Goal: Information Seeking & Learning: Learn about a topic

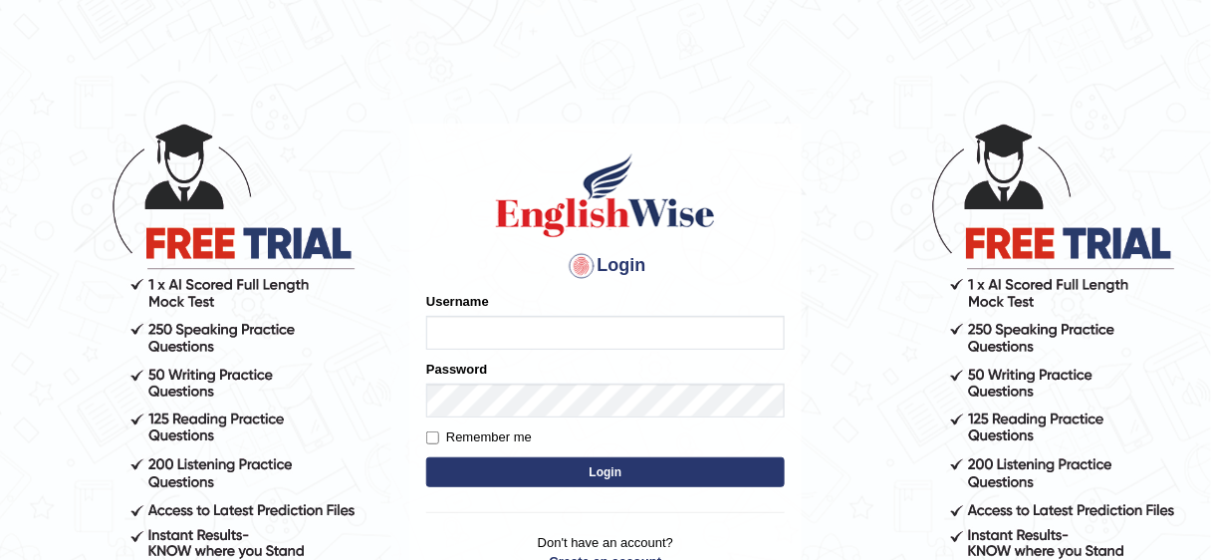
type input "bhuvaneswari_parramatta"
click at [571, 477] on button "Login" at bounding box center [605, 472] width 358 height 30
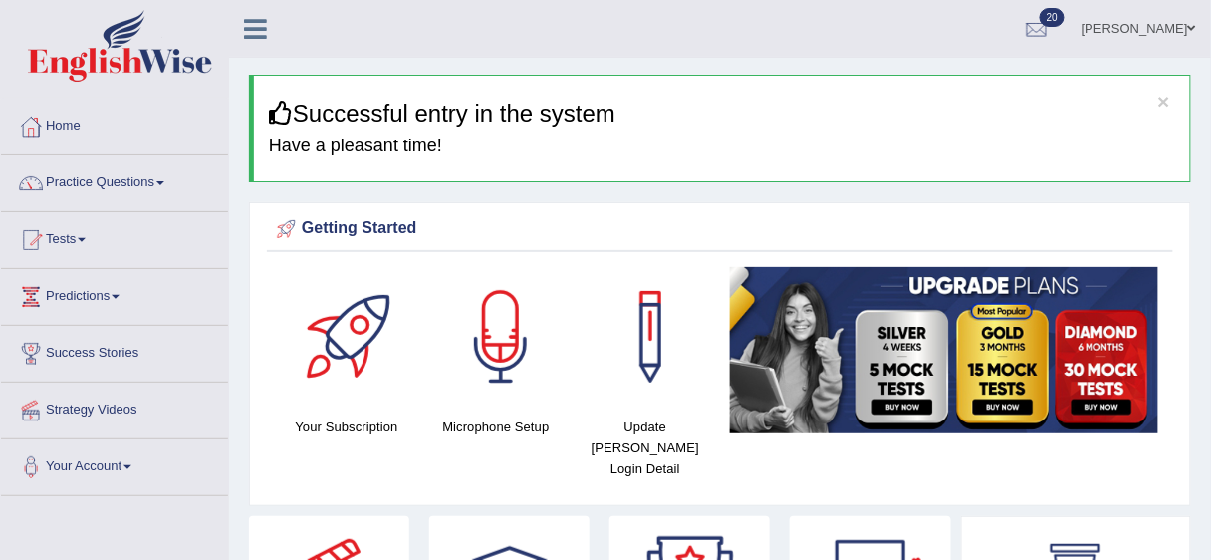
click at [67, 124] on link "Home" at bounding box center [114, 124] width 227 height 50
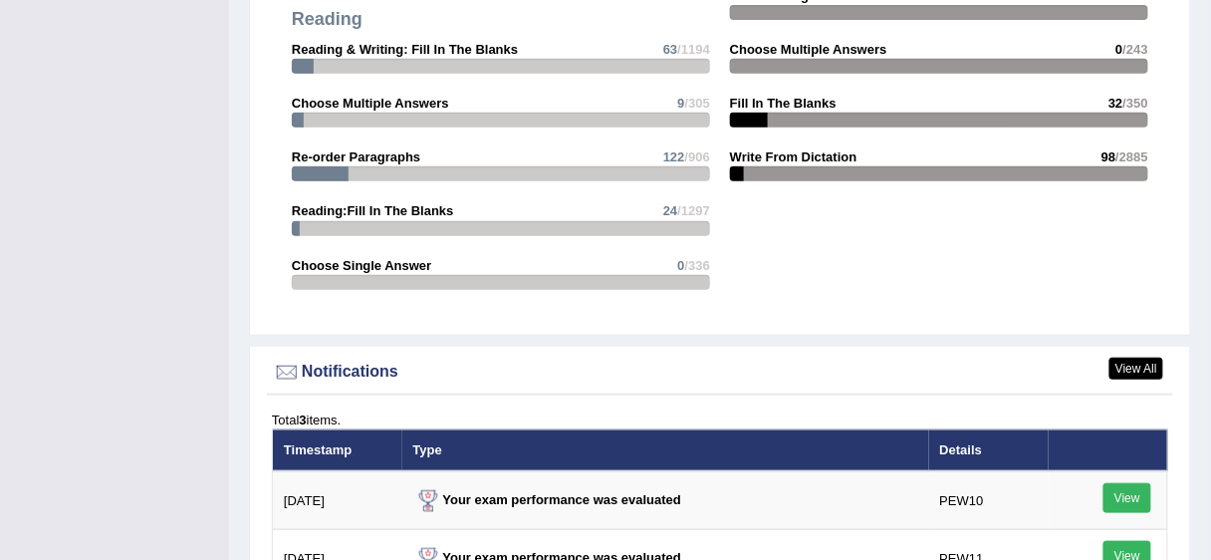
scroll to position [2105, 0]
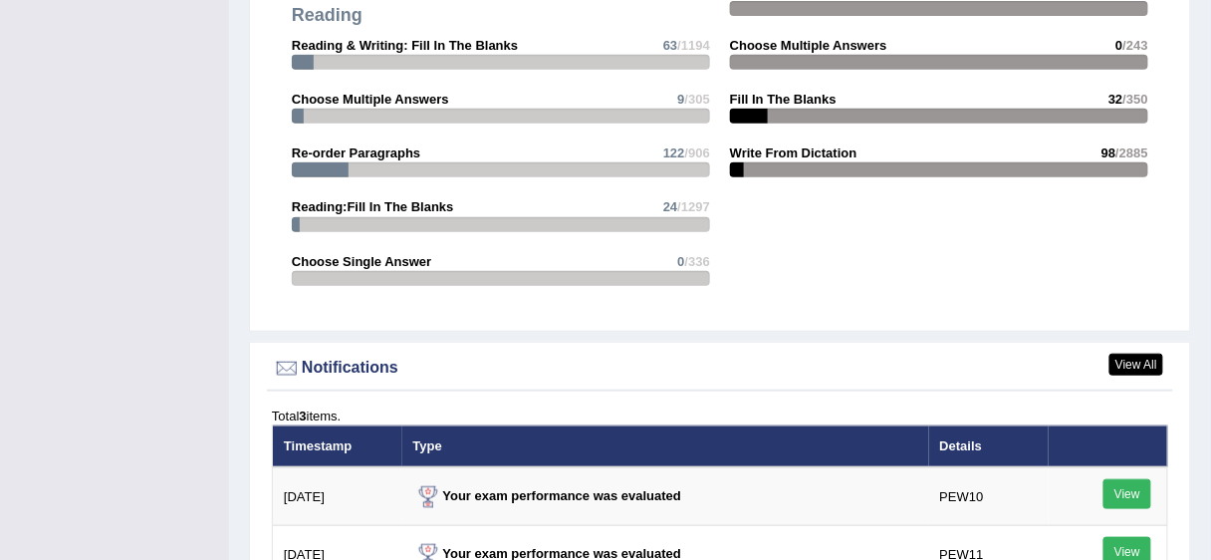
drag, startPoint x: 763, startPoint y: 509, endPoint x: 114, endPoint y: 475, distance: 650.2
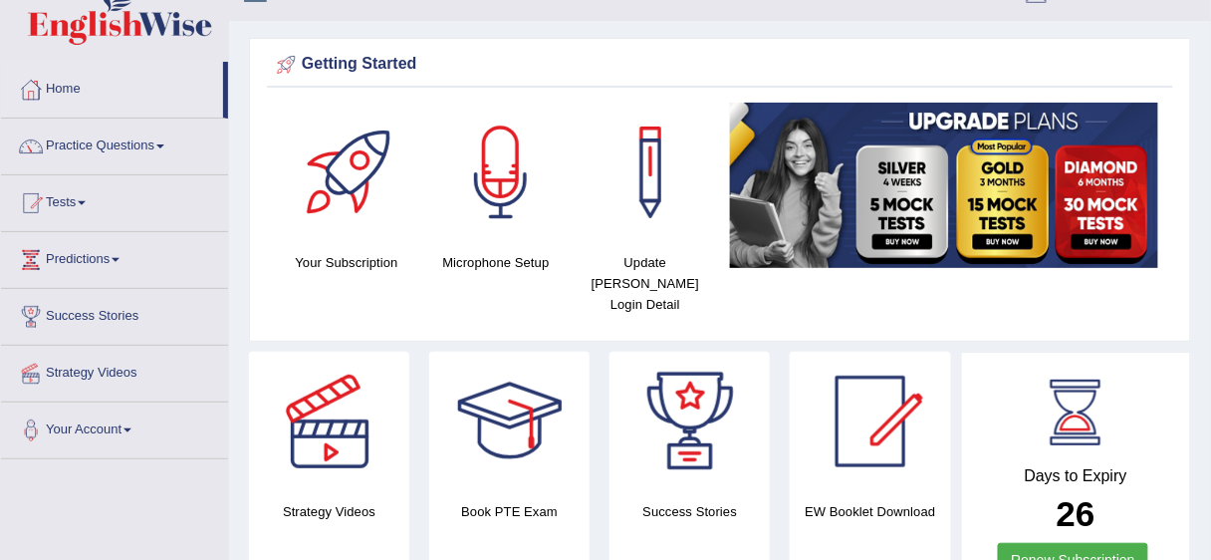
scroll to position [0, 0]
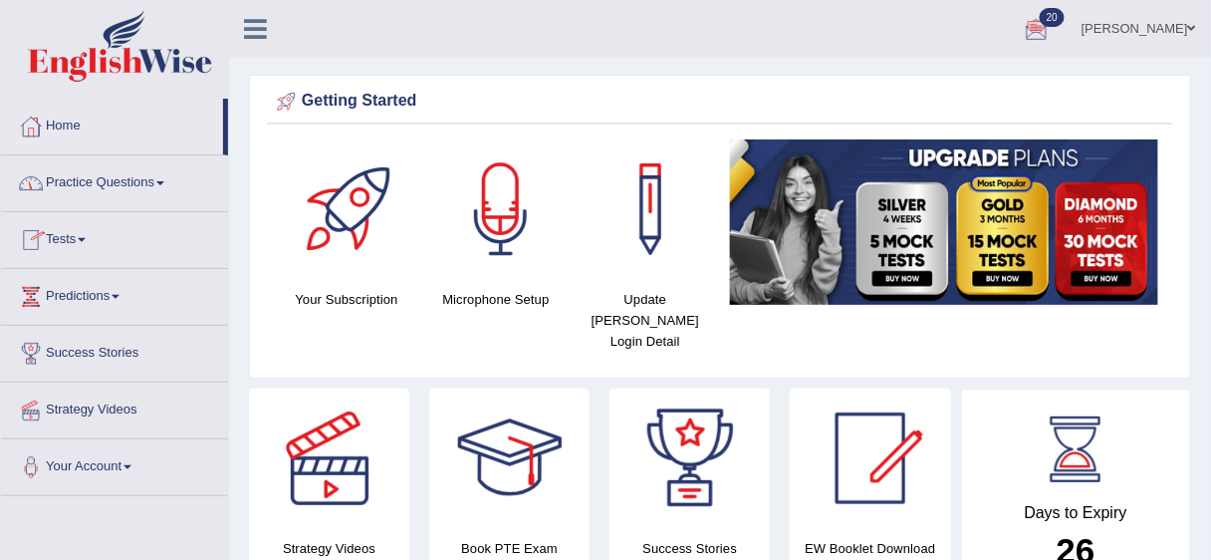
click at [164, 181] on span at bounding box center [160, 183] width 8 height 4
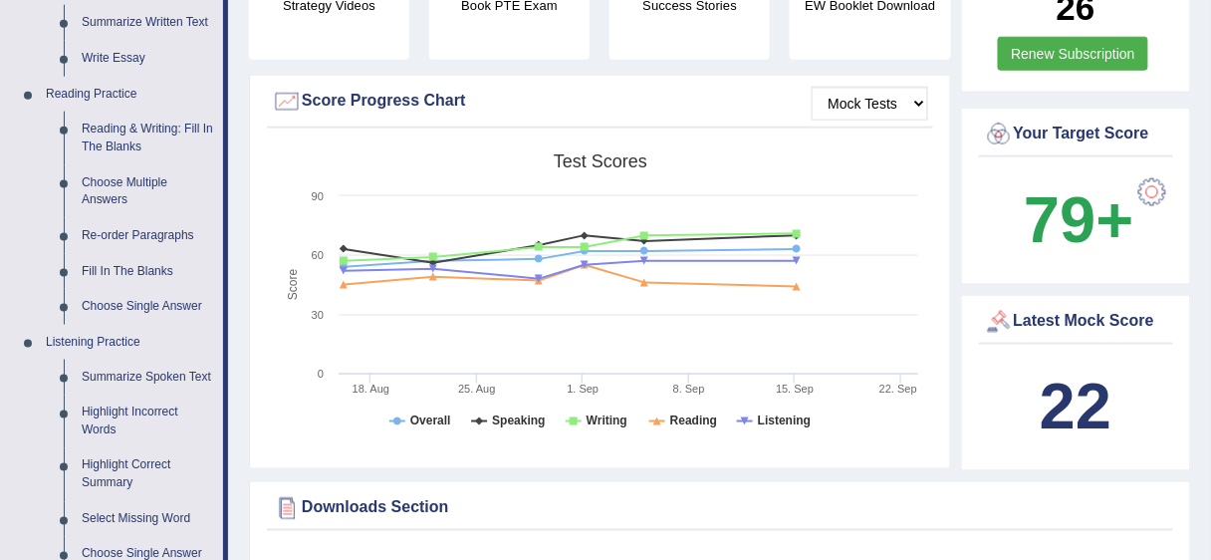
scroll to position [538, 0]
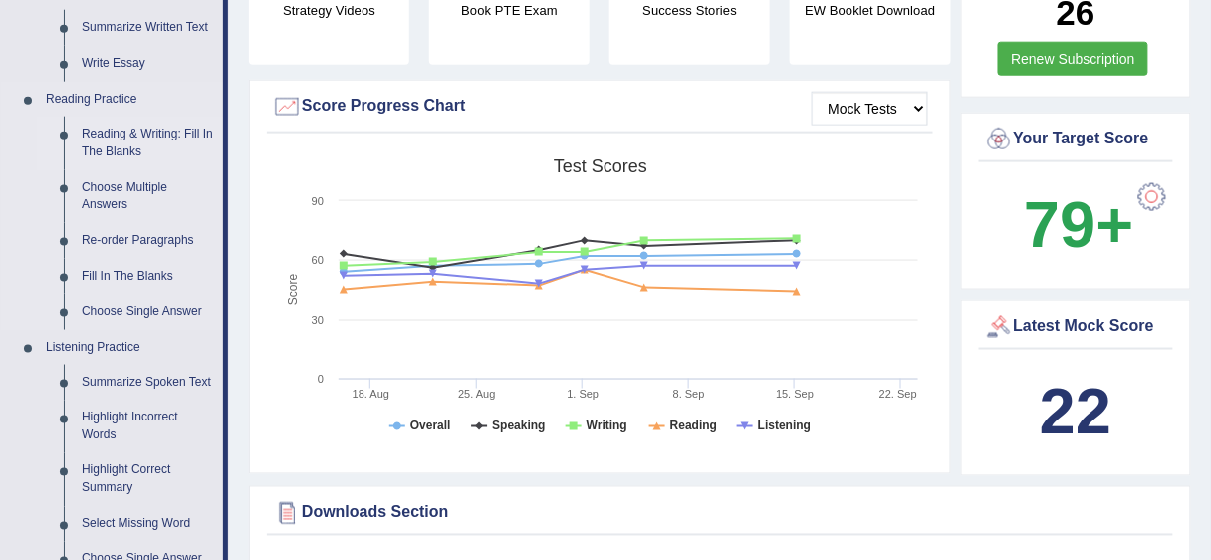
click at [167, 128] on link "Reading & Writing: Fill In The Blanks" at bounding box center [148, 143] width 150 height 53
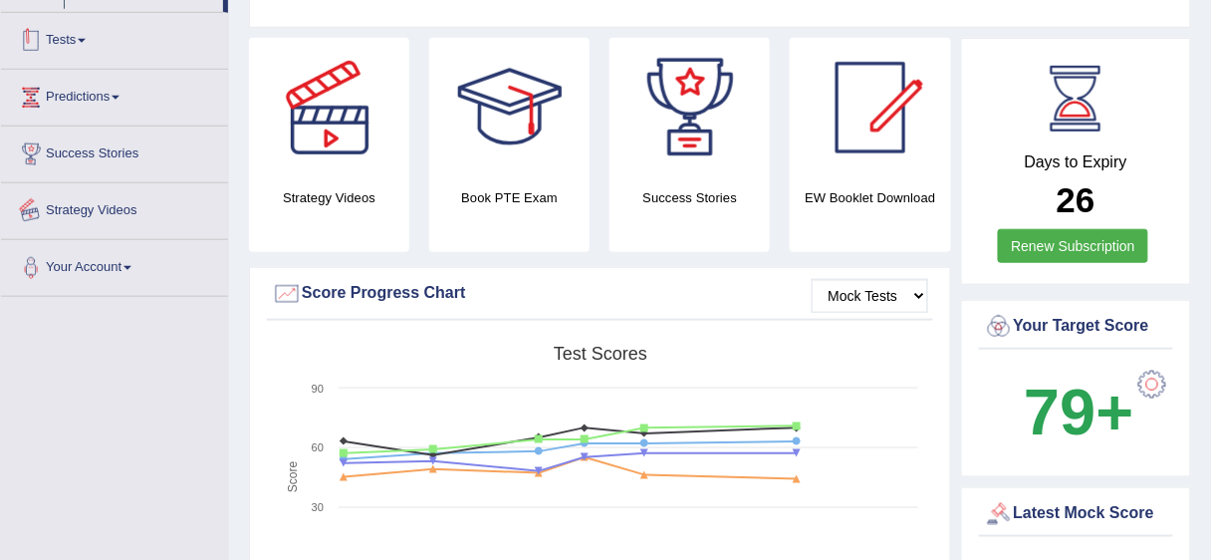
scroll to position [615, 0]
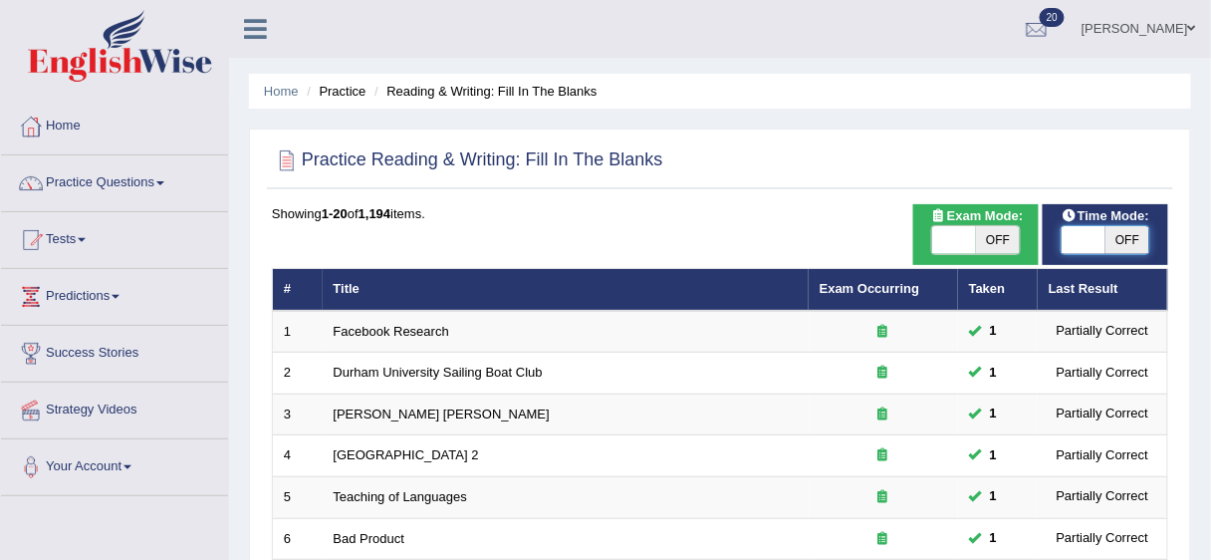
click at [1079, 237] on span at bounding box center [1084, 240] width 44 height 28
checkbox input "true"
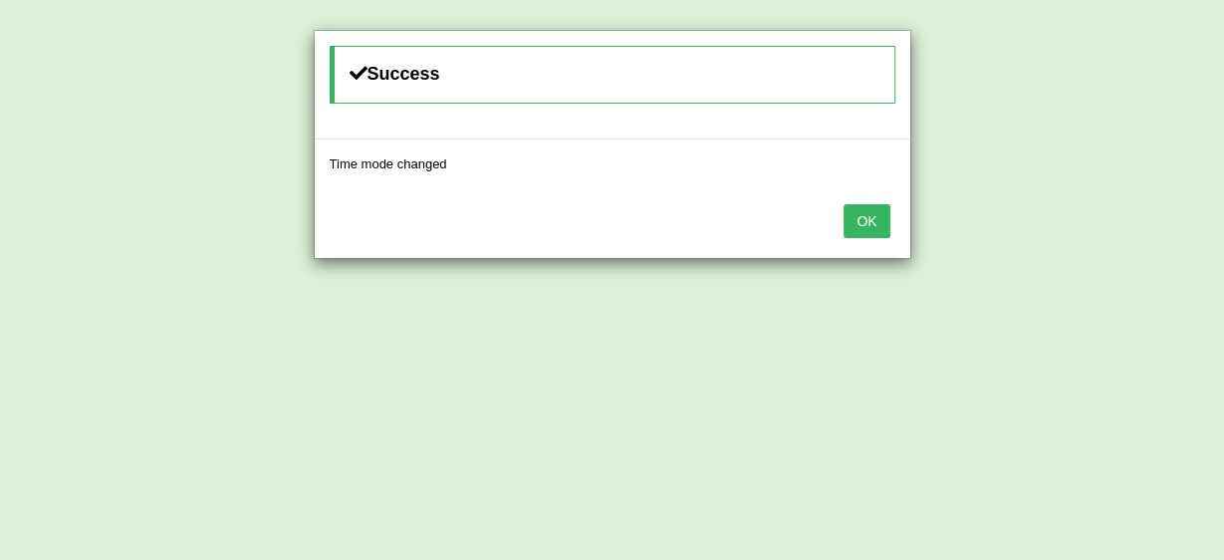
click at [861, 217] on button "OK" at bounding box center [866, 221] width 46 height 34
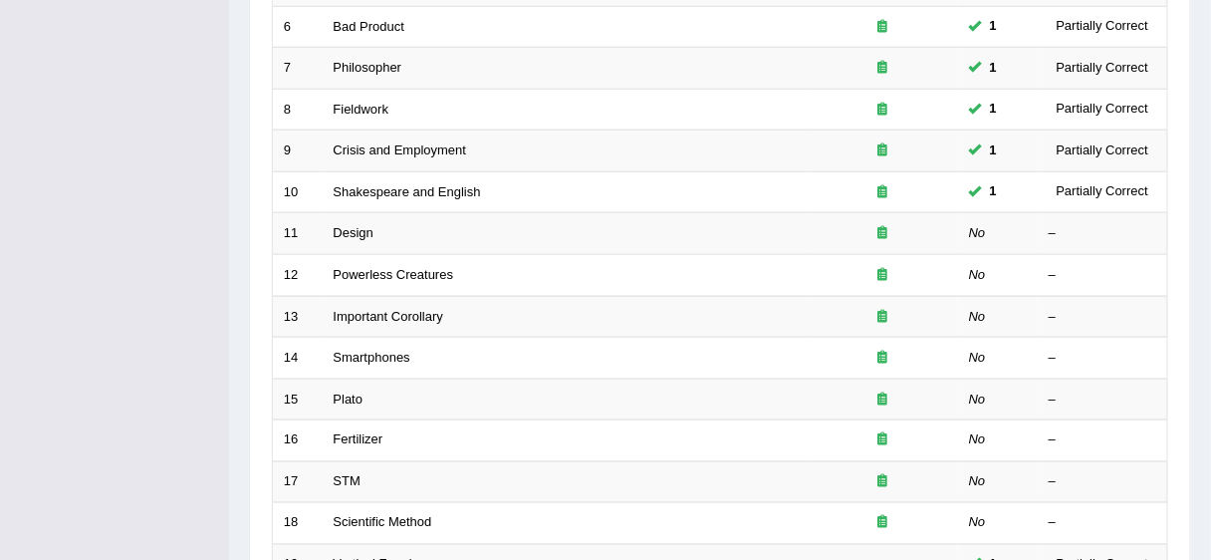
scroll to position [514, 0]
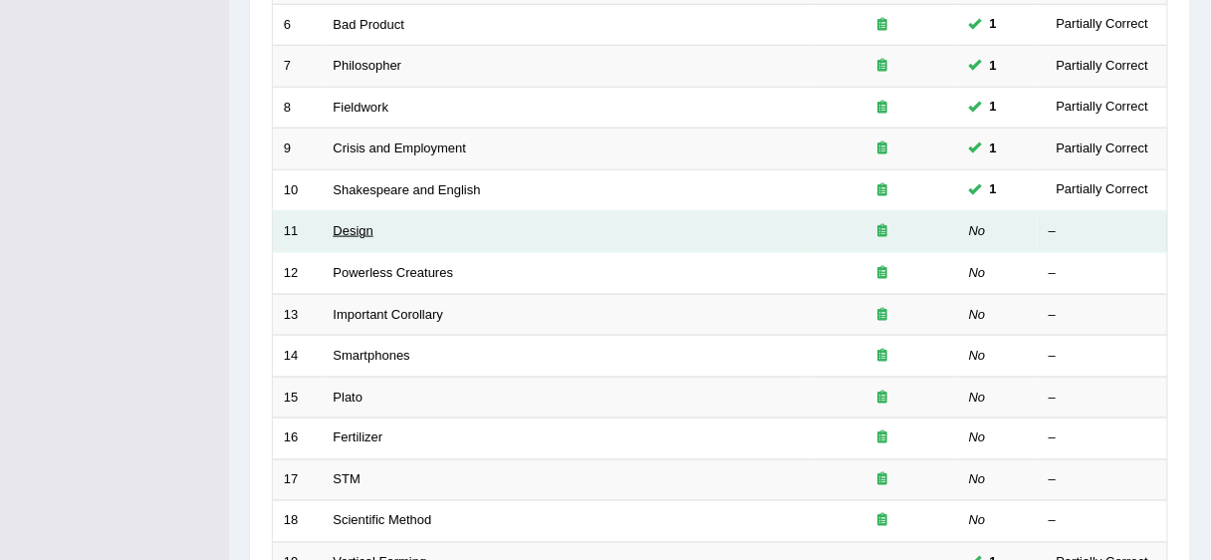
click at [367, 223] on link "Design" at bounding box center [354, 230] width 40 height 15
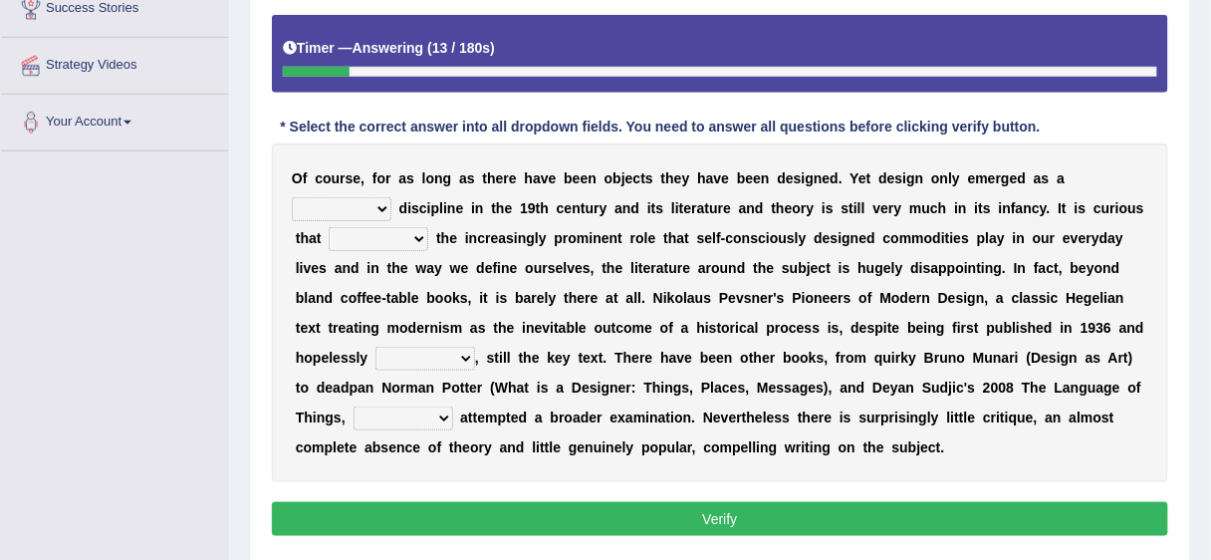
scroll to position [350, 0]
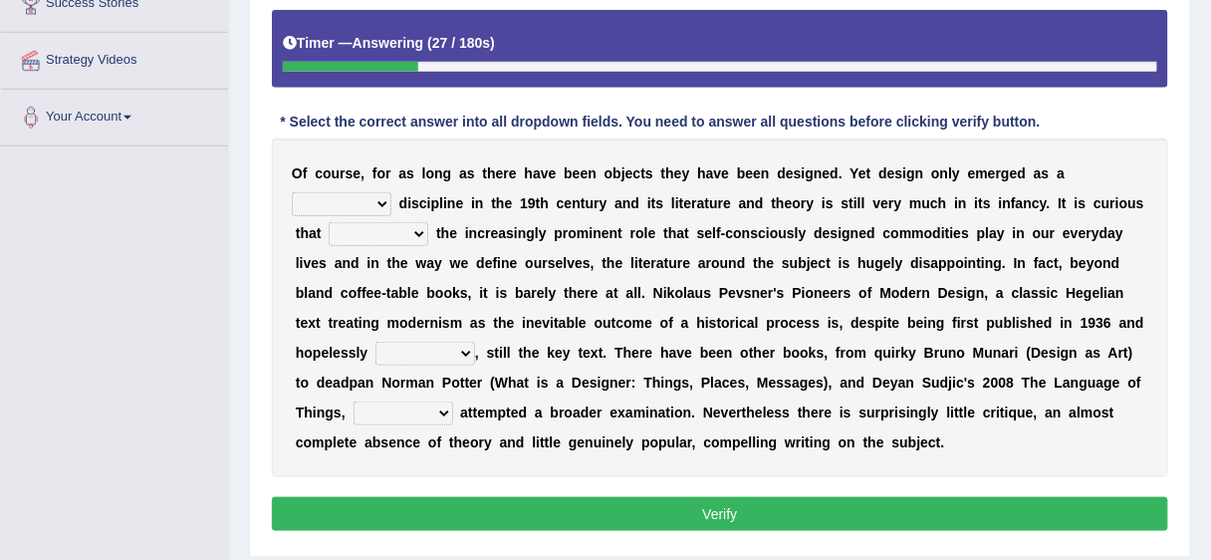
click at [377, 200] on select "bilateral ubiquitous foremost dedicated" at bounding box center [342, 204] width 100 height 24
select select "ubiquitous"
click at [292, 192] on select "bilateral ubiquitous foremost dedicated" at bounding box center [342, 204] width 100 height 24
click at [417, 227] on select "since despite within through" at bounding box center [379, 234] width 100 height 24
select select "through"
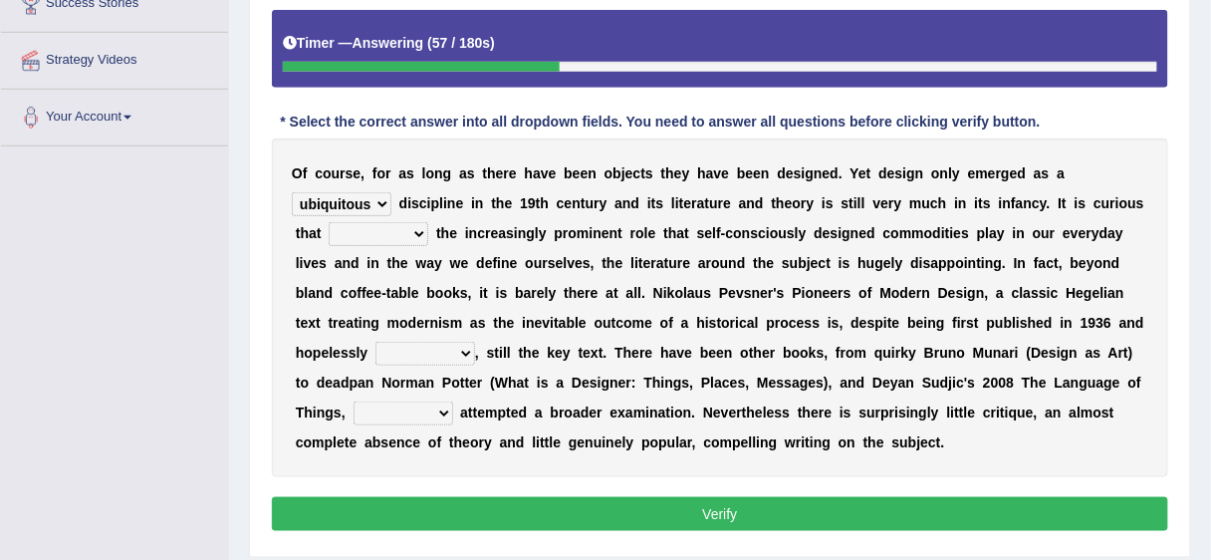
click at [329, 222] on select "since despite within through" at bounding box center [379, 234] width 100 height 24
drag, startPoint x: 1028, startPoint y: 320, endPoint x: 1040, endPoint y: 323, distance: 12.3
click at [1034, 322] on div "O f c o u r s e , f o r a s l o n g a s t h e r e h a v e b e e n o b j e c t s…" at bounding box center [720, 307] width 896 height 339
click at [463, 349] on select "dates dating date dated" at bounding box center [425, 354] width 100 height 24
select select "dated"
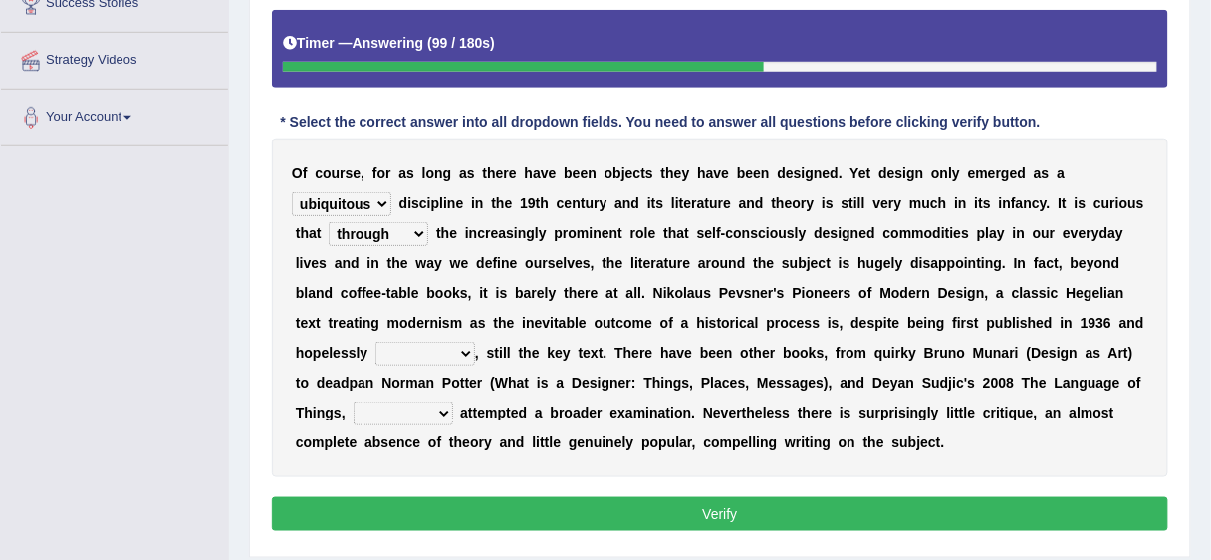
click at [375, 342] on select "dates dating date dated" at bounding box center [425, 354] width 100 height 24
click at [443, 404] on select "which then however as" at bounding box center [404, 413] width 100 height 24
select select "as"
click at [354, 401] on select "which then however as" at bounding box center [404, 413] width 100 height 24
click at [613, 502] on button "Verify" at bounding box center [720, 514] width 896 height 34
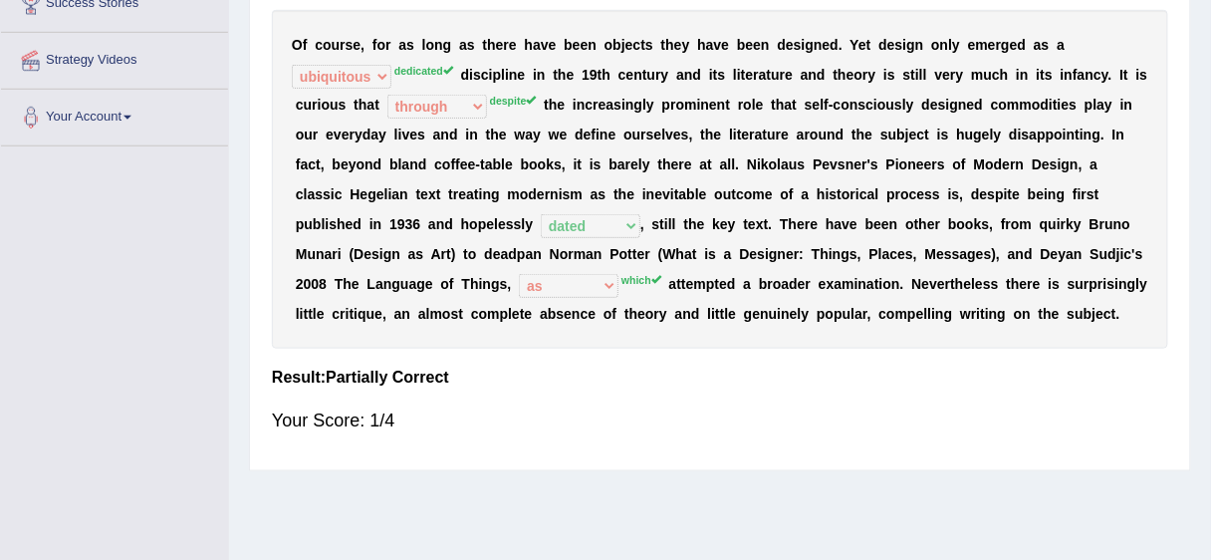
scroll to position [0, 0]
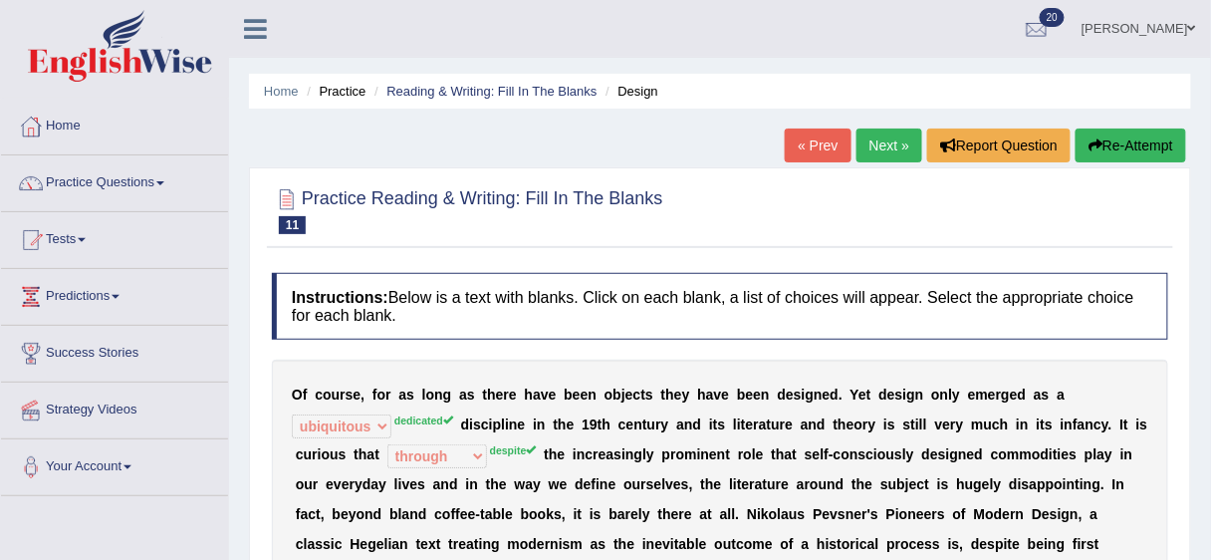
click at [893, 156] on link "Next »" at bounding box center [889, 145] width 66 height 34
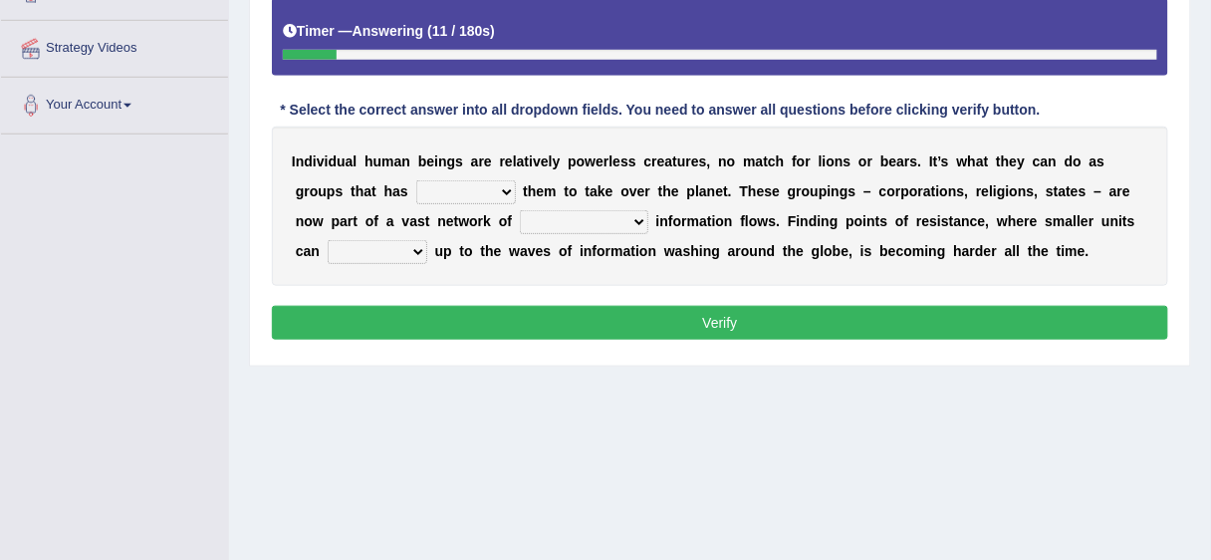
scroll to position [360, 0]
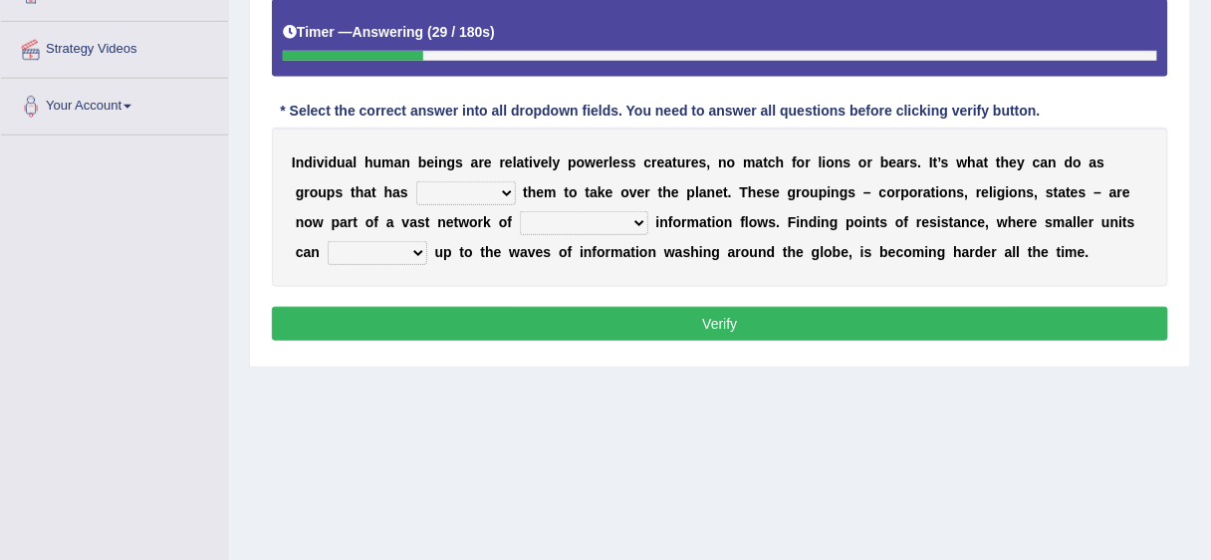
click at [504, 188] on select "enabled contended embodied conjured" at bounding box center [466, 193] width 100 height 24
select select "contended"
click at [416, 181] on select "enabled contended embodied conjured" at bounding box center [466, 193] width 100 height 24
click at [638, 220] on select "interconnected overlapping fastened exploited" at bounding box center [584, 223] width 128 height 24
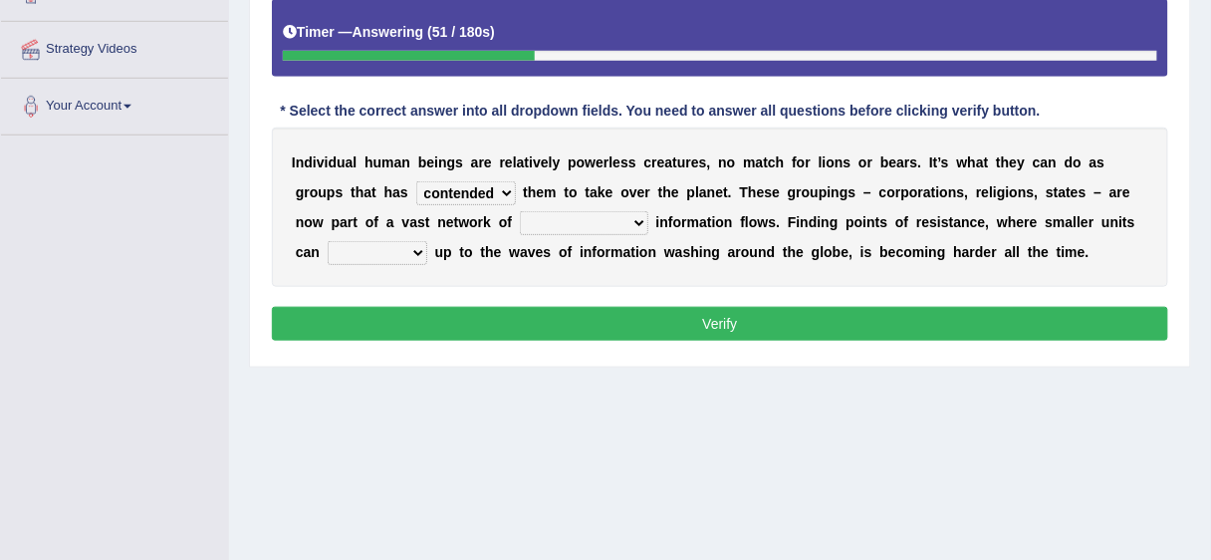
click at [638, 220] on select "interconnected overlapping fastened exploited" at bounding box center [584, 223] width 128 height 24
select select "fastened"
click at [492, 291] on div "Instructions: Below is a text with blanks. Click on each blank, a list of choic…" at bounding box center [720, 129] width 906 height 454
click at [417, 249] on select "stand raise hail pump" at bounding box center [378, 253] width 100 height 24
select select "raise"
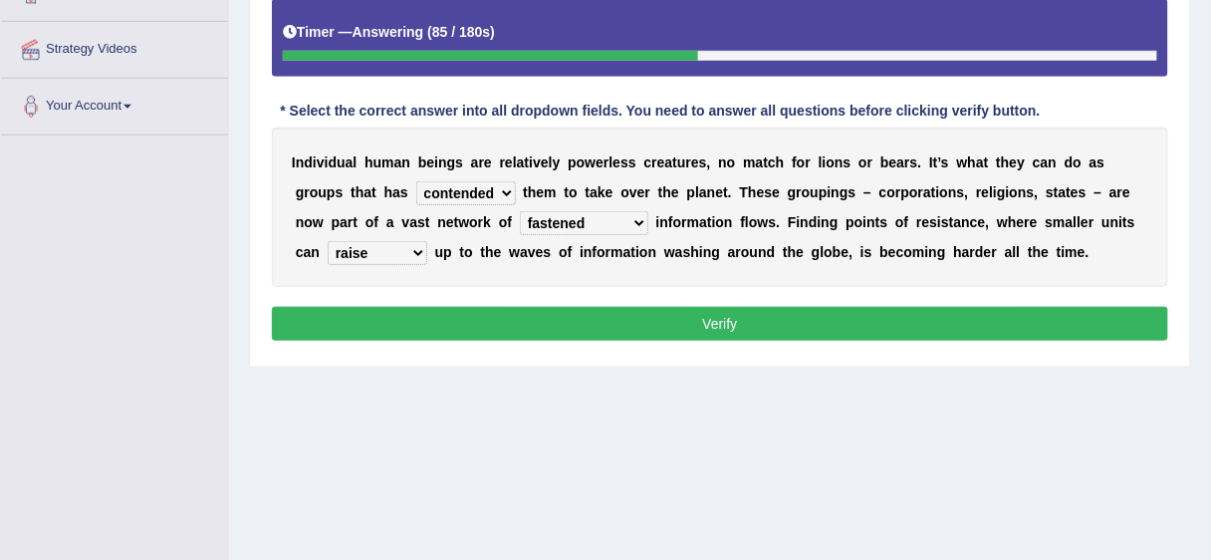
click at [328, 241] on select "stand raise hail pump" at bounding box center [378, 253] width 100 height 24
click at [729, 314] on button "Verify" at bounding box center [720, 324] width 896 height 34
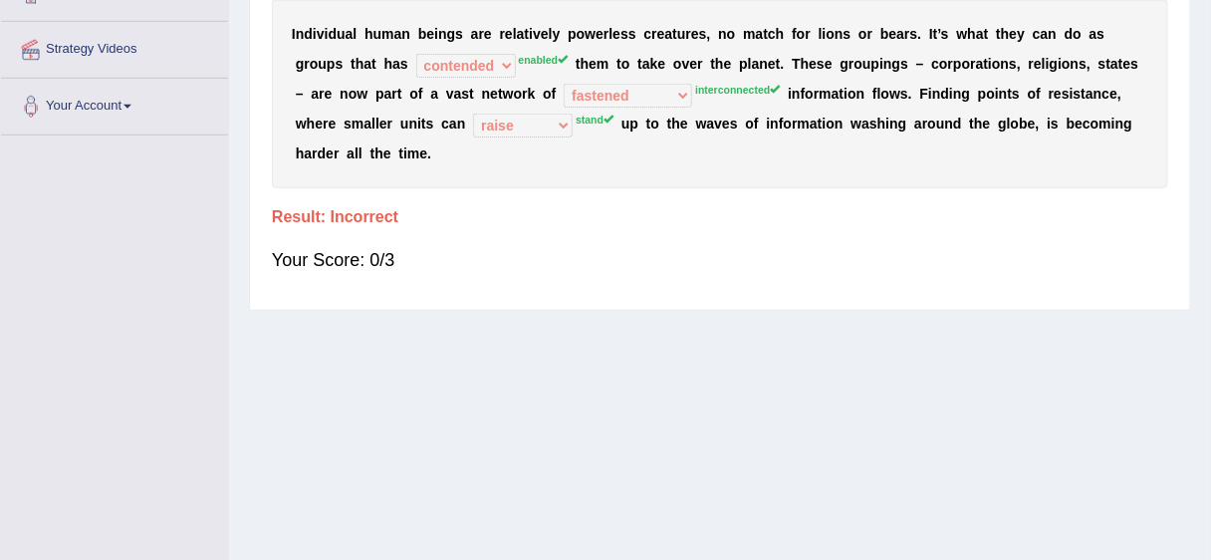
scroll to position [0, 0]
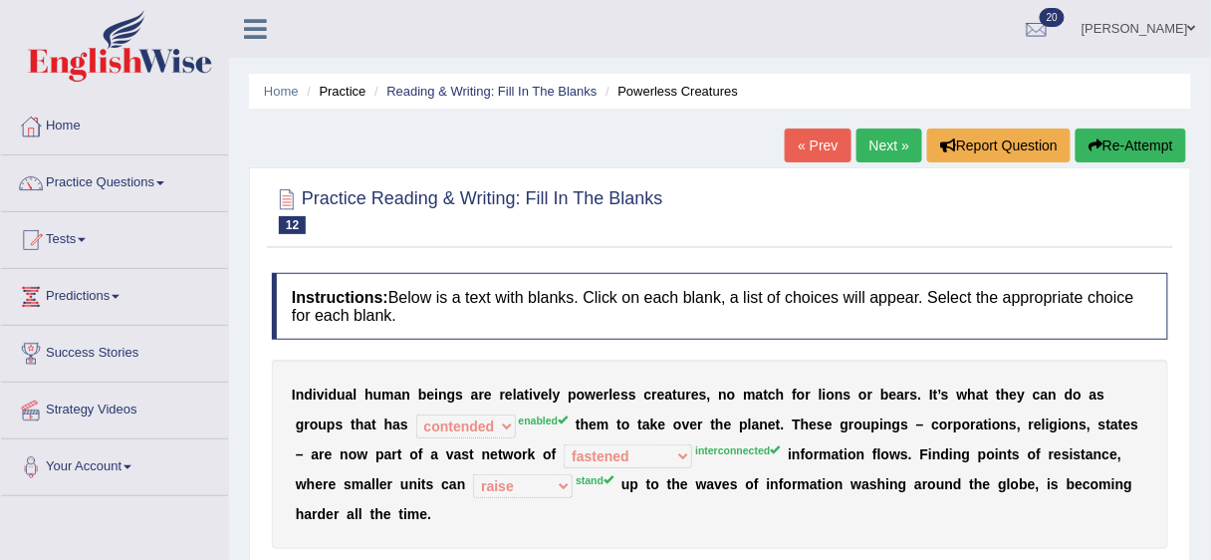
click at [906, 147] on link "Next »" at bounding box center [889, 145] width 66 height 34
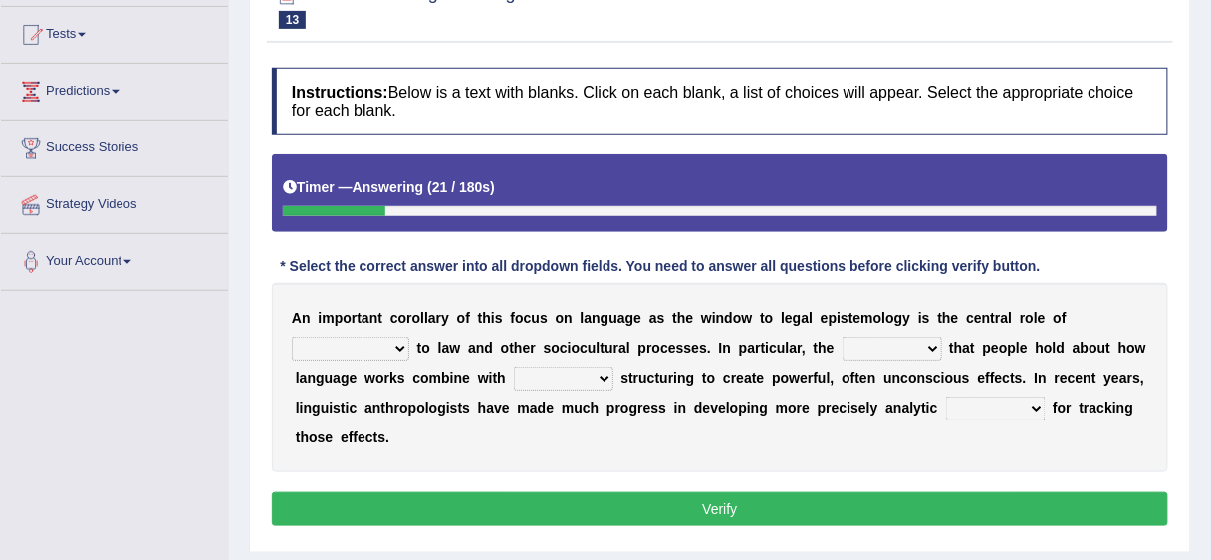
scroll to position [250, 0]
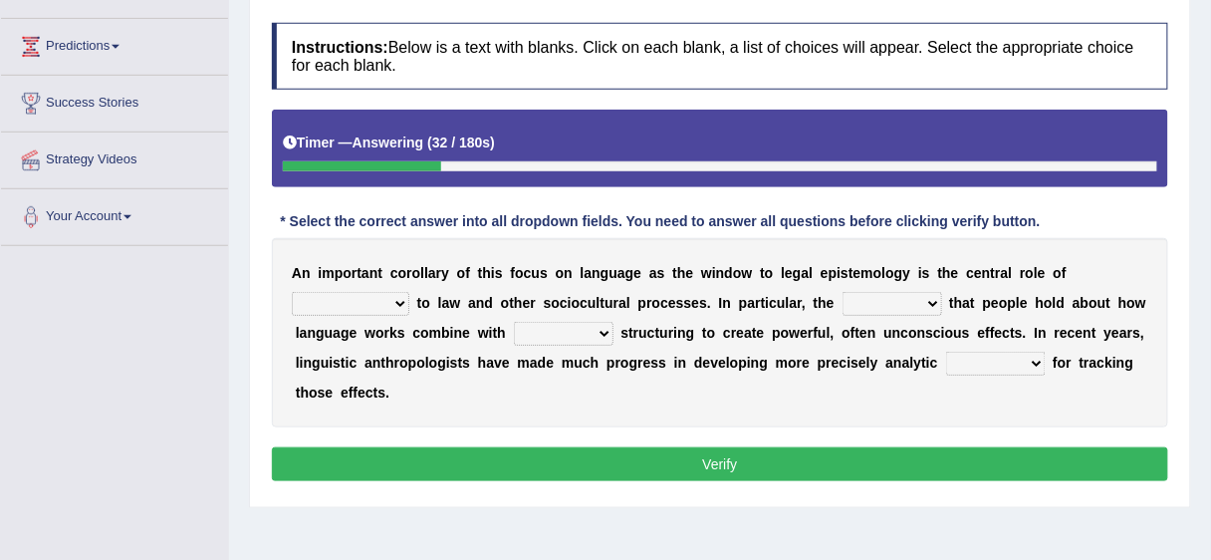
click at [400, 298] on select "discourse epoch dialect acquaintance" at bounding box center [351, 304] width 118 height 24
select select "discourse"
click at [292, 292] on select "discourse epoch dialect acquaintance" at bounding box center [351, 304] width 118 height 24
click at [928, 299] on select "deviation besmirch consent ideas" at bounding box center [892, 304] width 100 height 24
select select "ideas"
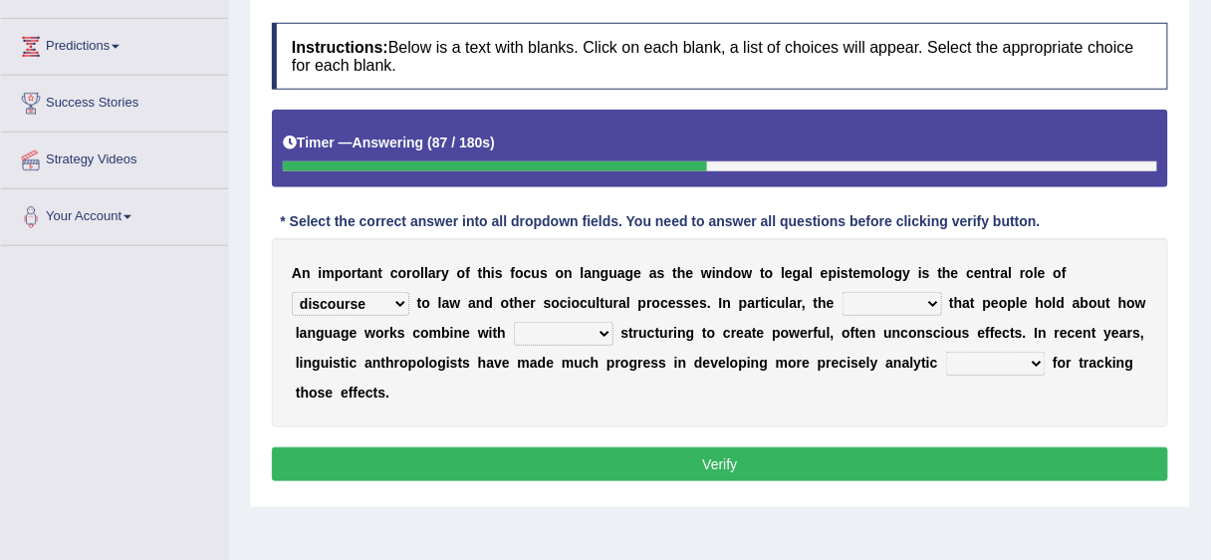
click at [842, 292] on select "deviation besmirch consent ideas" at bounding box center [892, 304] width 100 height 24
click at [602, 332] on select "mandatory linguistic legitimate customary" at bounding box center [564, 334] width 100 height 24
select select "linguistic"
click at [514, 322] on select "mandatory linguistic legitimate customary" at bounding box center [564, 334] width 100 height 24
click at [677, 389] on div "A n i m p o r t a n t c o r o l l a r y o f t h i s f o c u s o n l a n g u a g…" at bounding box center [720, 332] width 896 height 189
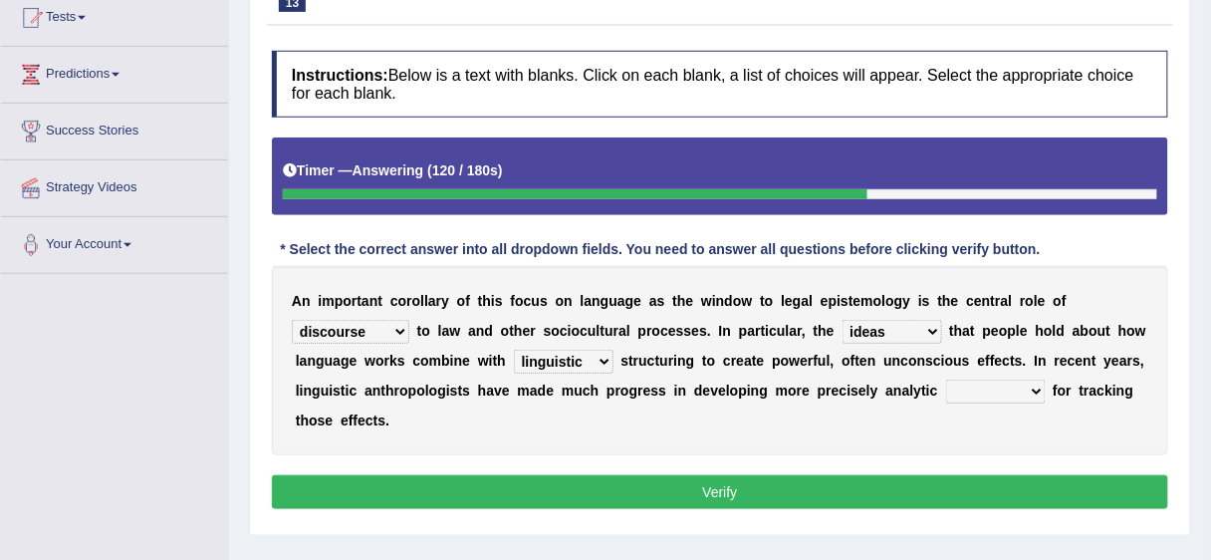
scroll to position [218, 0]
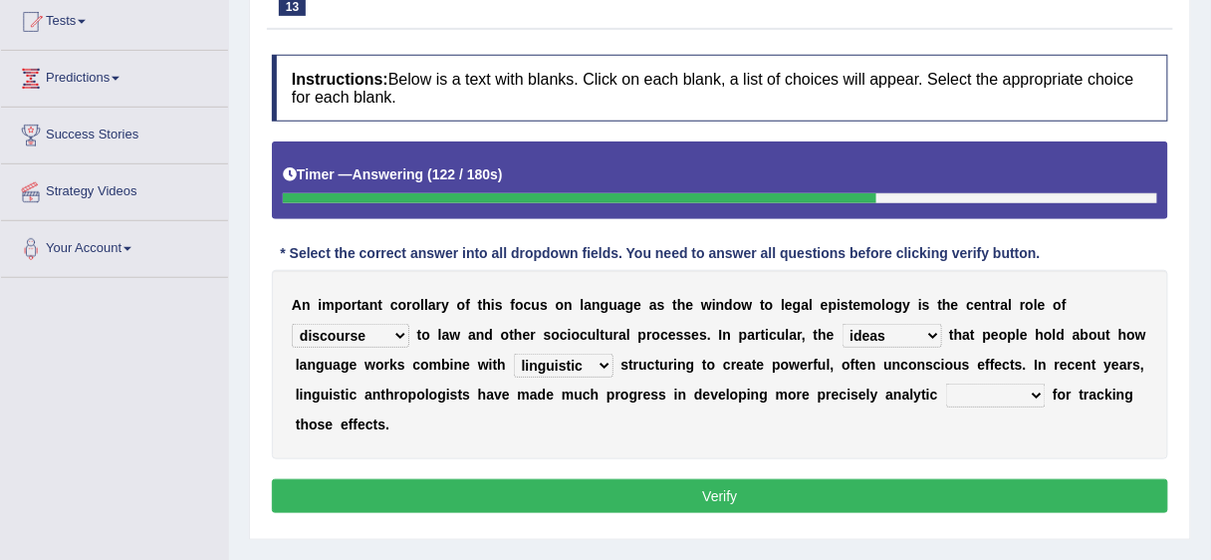
click at [1035, 385] on select "tools appetite albums stroke" at bounding box center [996, 395] width 100 height 24
select select "tools"
click at [946, 383] on select "tools appetite albums stroke" at bounding box center [996, 395] width 100 height 24
click at [717, 488] on button "Verify" at bounding box center [720, 496] width 896 height 34
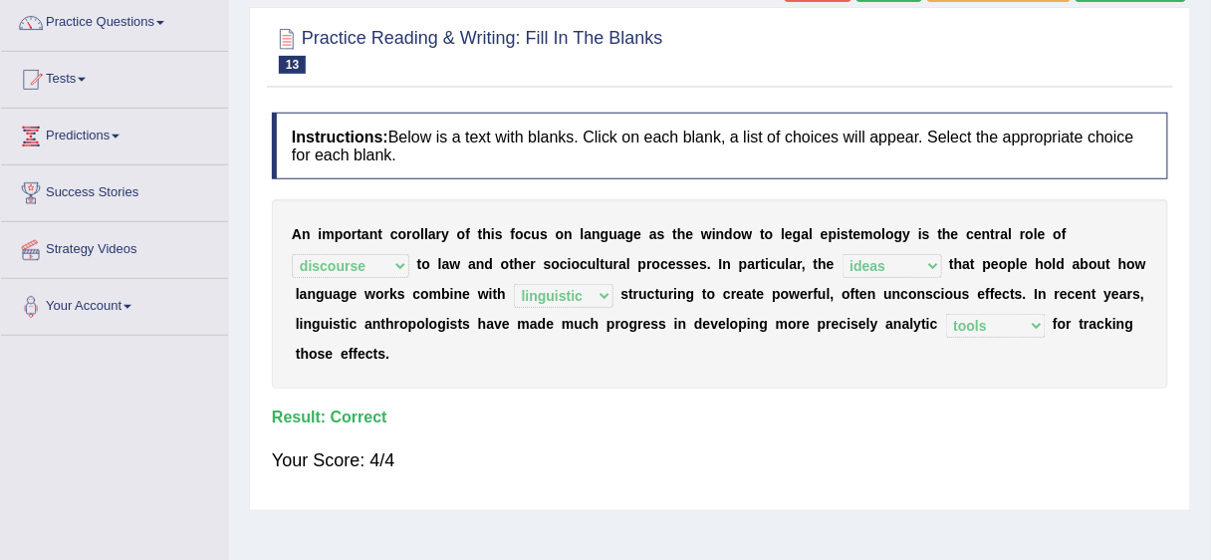
scroll to position [0, 0]
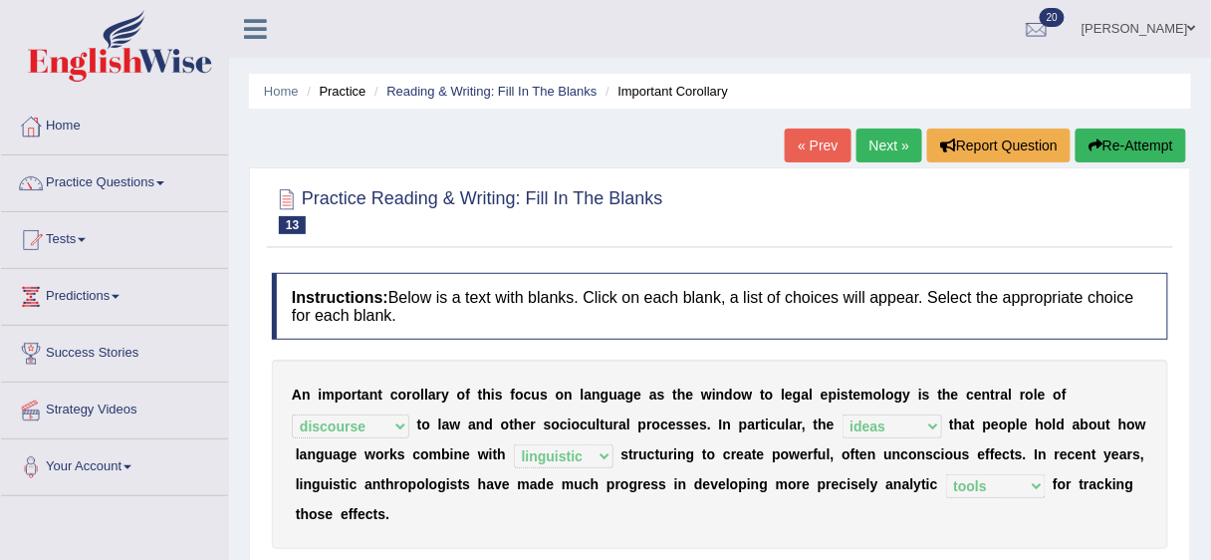
click at [897, 144] on link "Next »" at bounding box center [889, 145] width 66 height 34
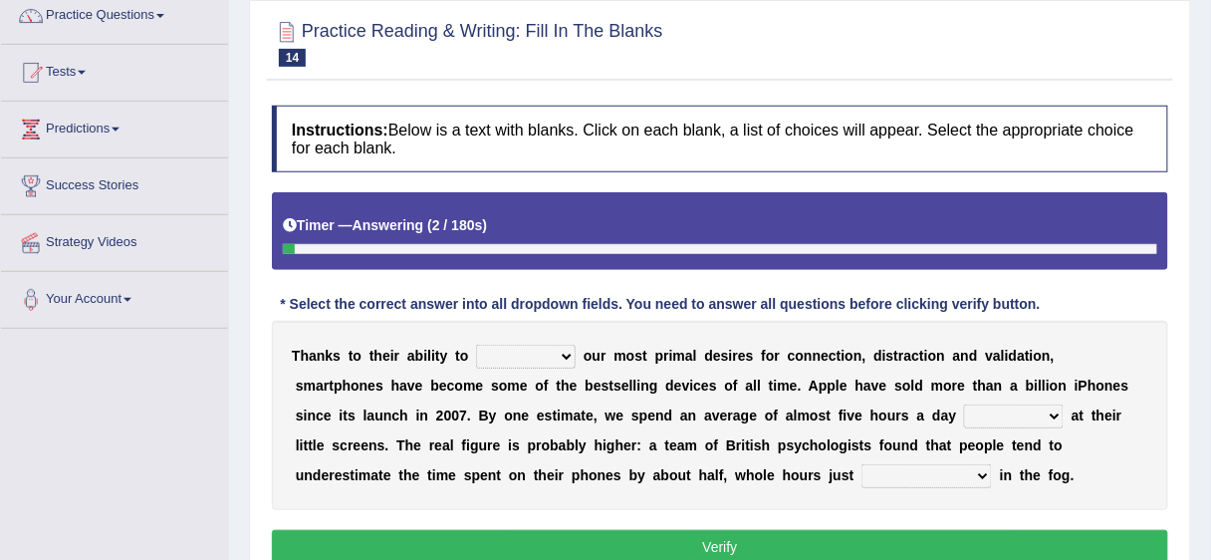
scroll to position [173, 0]
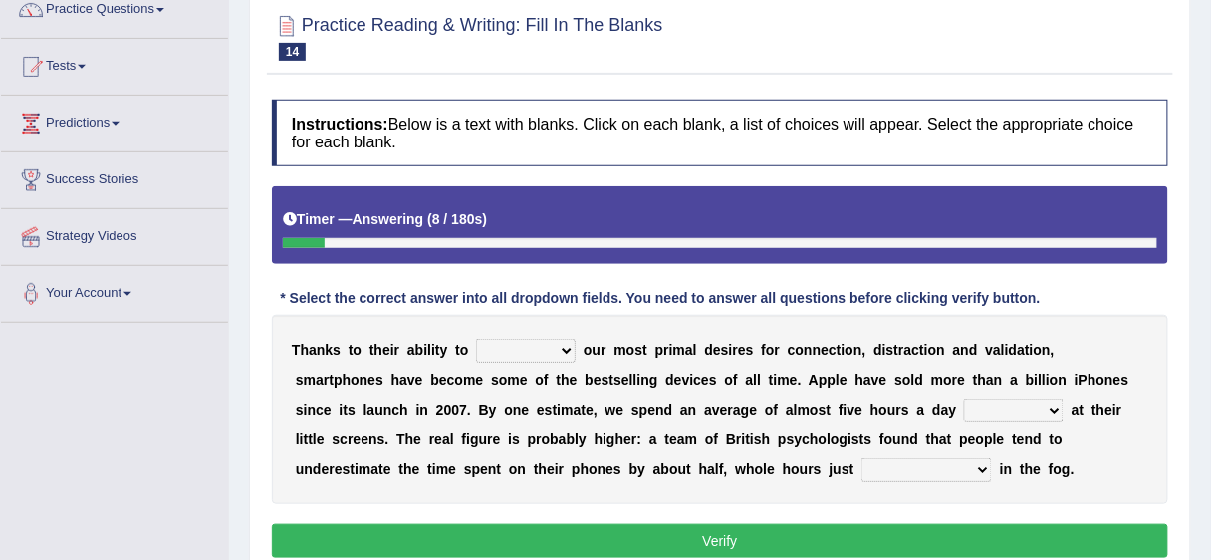
click at [563, 347] on select "hijack describe sharpen conserve" at bounding box center [526, 351] width 100 height 24
click at [476, 339] on select "hijack describe sharpen conserve" at bounding box center [526, 351] width 100 height 24
click at [436, 393] on div "T [PERSON_NAME] t o t h e i r a b i l i t y t o hijack describe [PERSON_NAME] c…" at bounding box center [720, 409] width 896 height 189
click at [568, 348] on select "hijack describe sharpen conserve" at bounding box center [526, 351] width 100 height 24
select select "hijack"
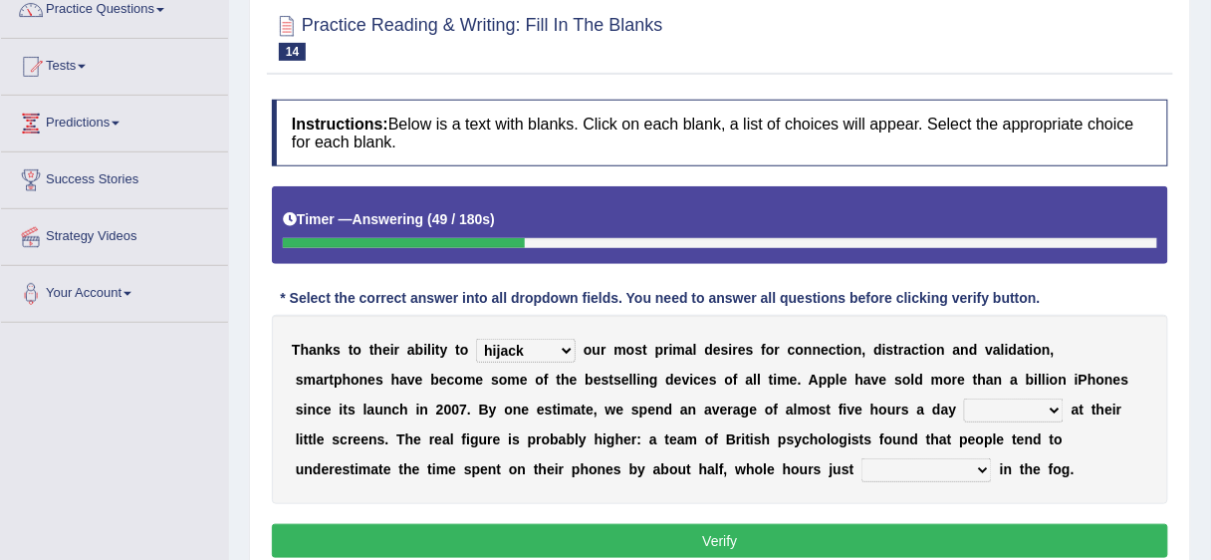
click at [476, 339] on select "hijack describe sharpen conserve" at bounding box center [526, 351] width 100 height 24
click at [564, 345] on select "hijack describe sharpen conserve" at bounding box center [526, 351] width 100 height 24
select select "describe"
click at [476, 339] on select "hijack describe sharpen conserve" at bounding box center [526, 351] width 100 height 24
click at [989, 405] on select "watching waggling snoring staring" at bounding box center [1014, 410] width 100 height 24
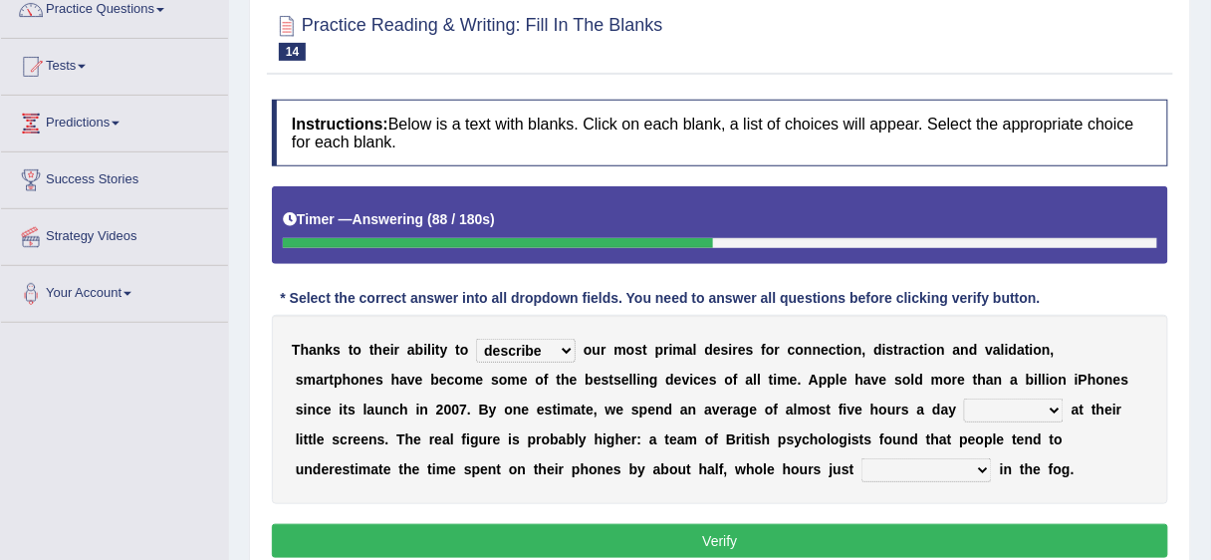
select select "watching"
click at [964, 398] on select "watching waggling snoring staring" at bounding box center [1014, 410] width 100 height 24
click at [876, 465] on select "has evaporated evaporating evaporate evaporates" at bounding box center [926, 470] width 130 height 24
select select "evaporating"
click at [861, 458] on select "has evaporated evaporating evaporate evaporates" at bounding box center [926, 470] width 130 height 24
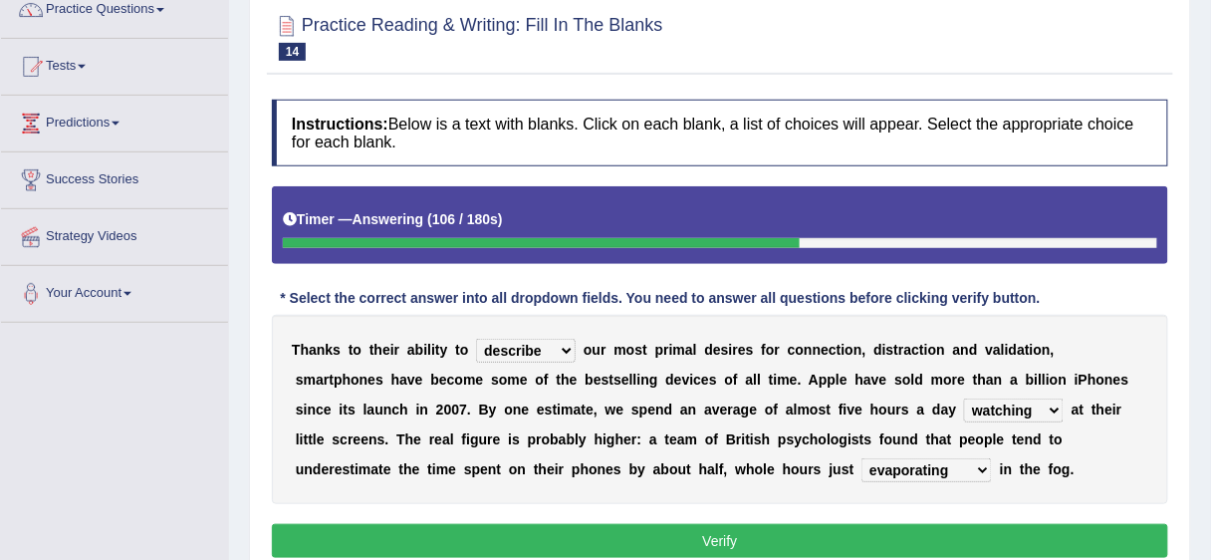
click at [717, 529] on button "Verify" at bounding box center [720, 541] width 896 height 34
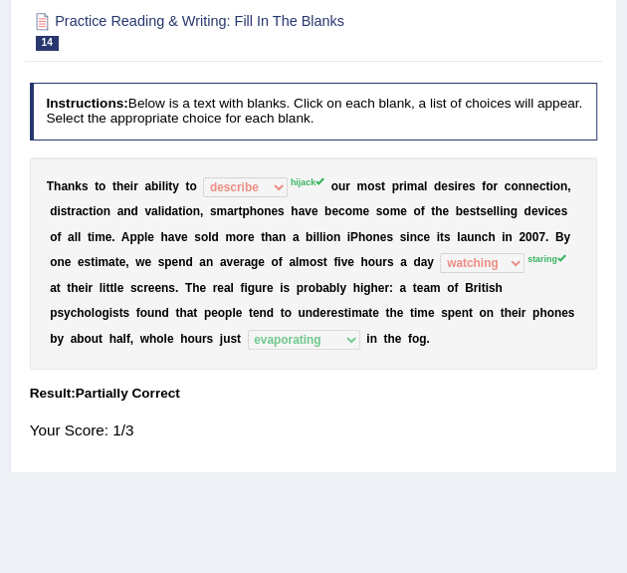
click at [524, 99] on h4 "Instructions: Below is a text with blanks. Click on each blank, a list of choic…" at bounding box center [314, 111] width 569 height 57
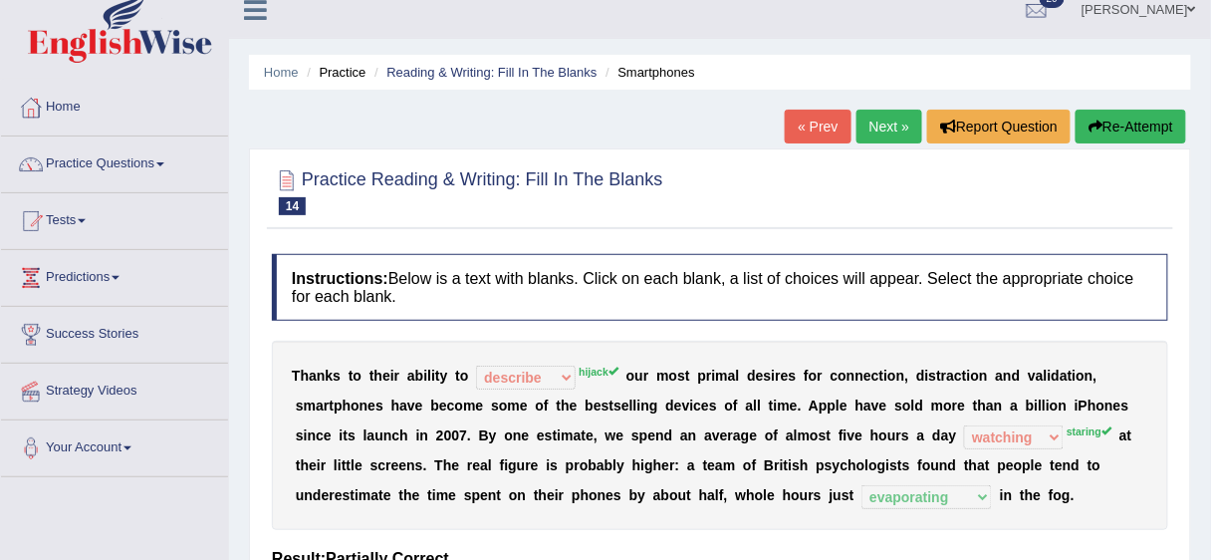
scroll to position [0, 0]
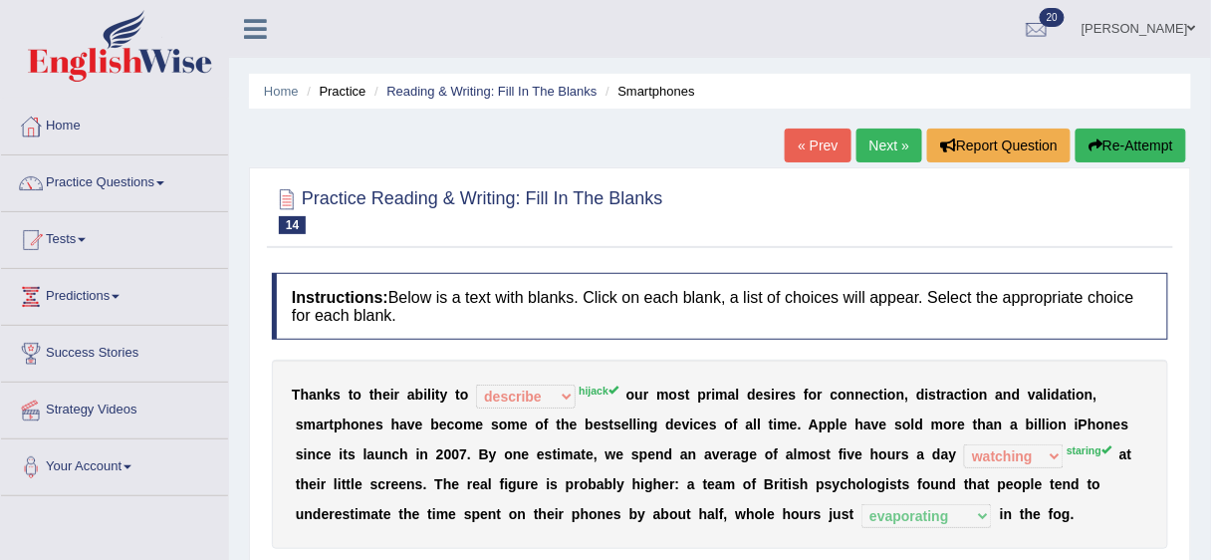
click at [893, 131] on link "Next »" at bounding box center [889, 145] width 66 height 34
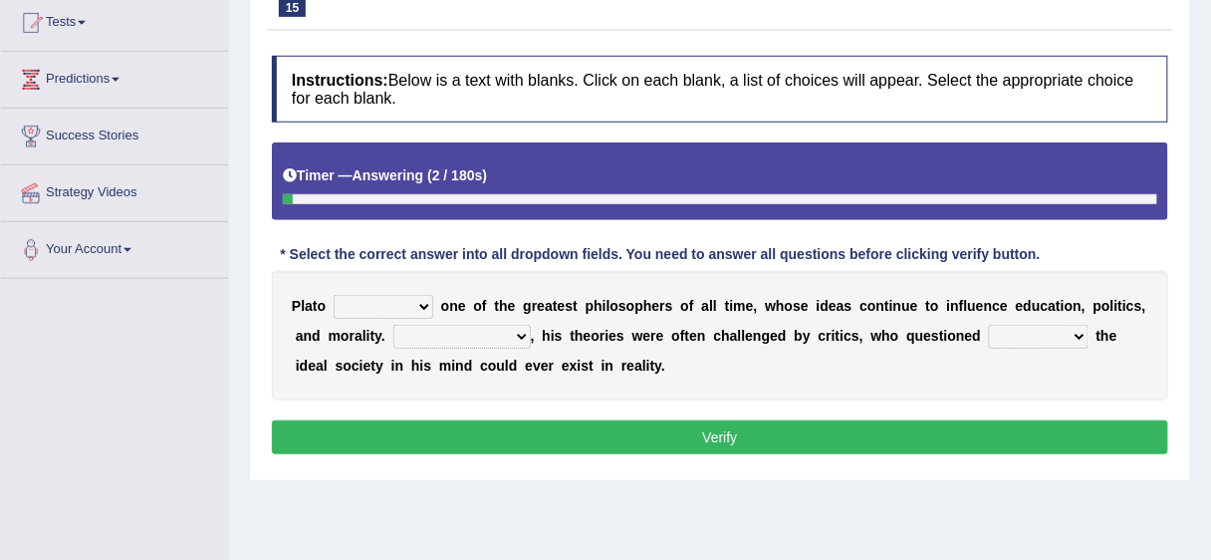
scroll to position [218, 0]
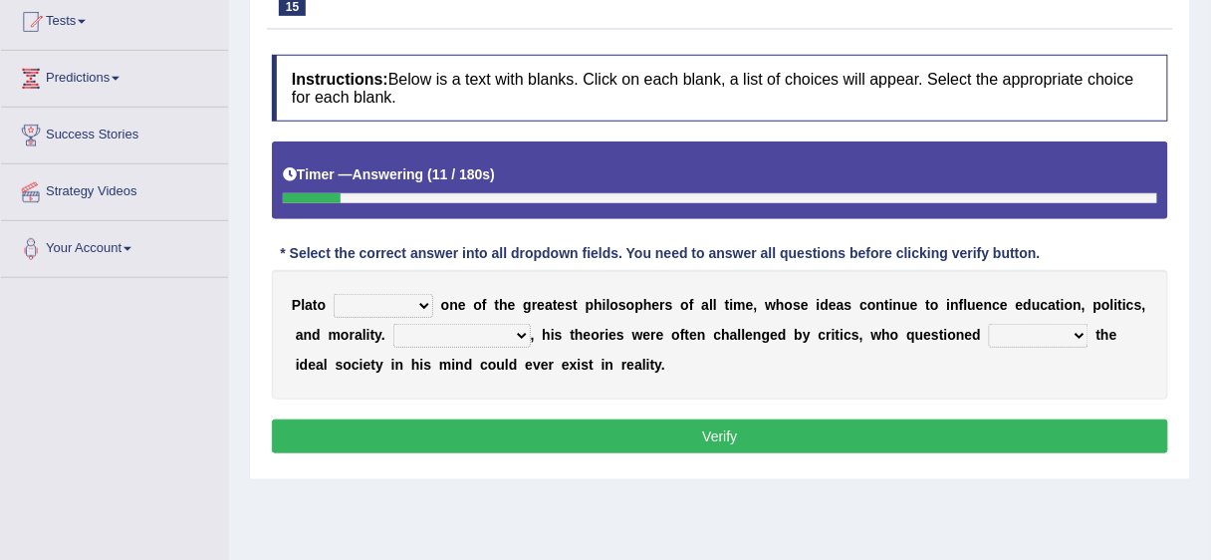
click at [423, 302] on select "keeps comes claims remains" at bounding box center [384, 306] width 100 height 24
select select "comes"
click at [334, 294] on select "keeps comes claims remains" at bounding box center [384, 306] width 100 height 24
click at [518, 332] on select "Notwithstanding So However Whatever" at bounding box center [461, 336] width 137 height 24
select select "However"
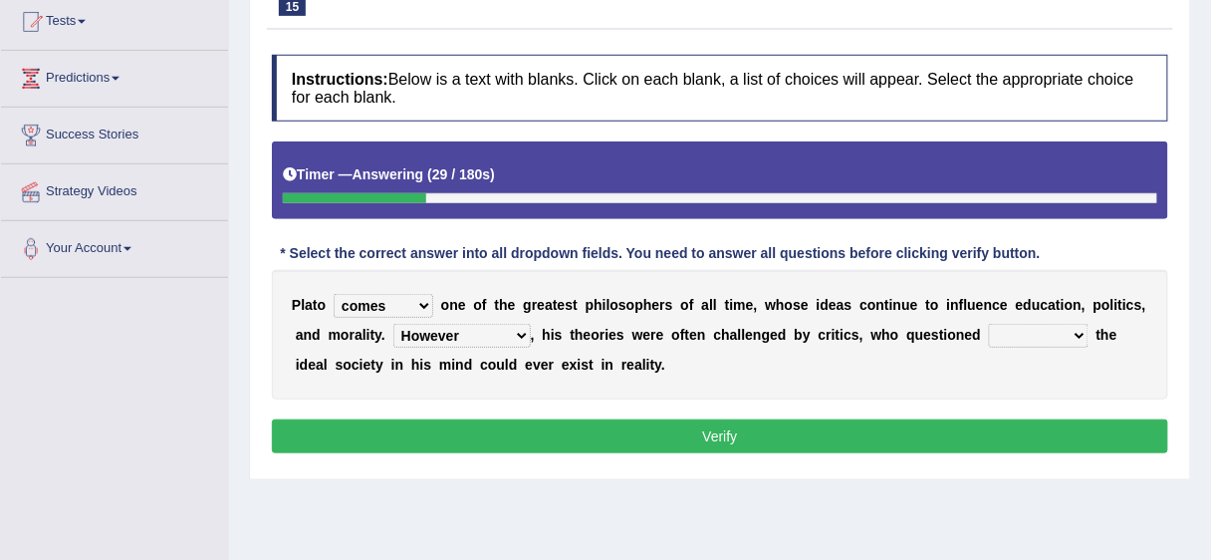
click at [393, 324] on select "Notwithstanding So However Whatever" at bounding box center [461, 336] width 137 height 24
click at [1081, 335] on select "which what that whether" at bounding box center [1039, 336] width 100 height 24
select select "what"
click at [989, 324] on select "which what that whether" at bounding box center [1039, 336] width 100 height 24
click at [808, 431] on button "Verify" at bounding box center [720, 436] width 896 height 34
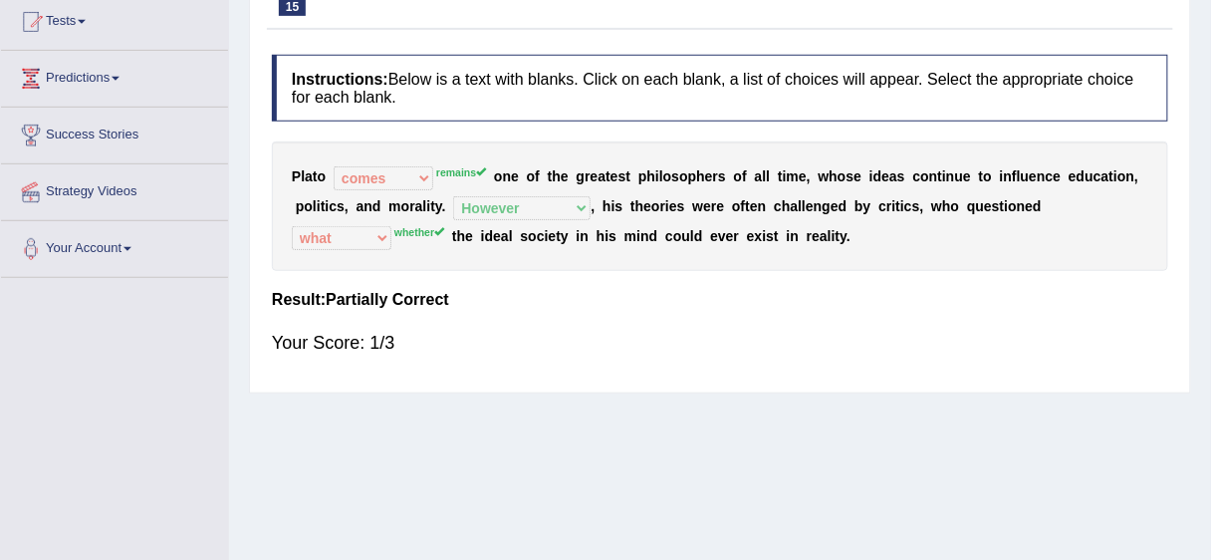
scroll to position [0, 0]
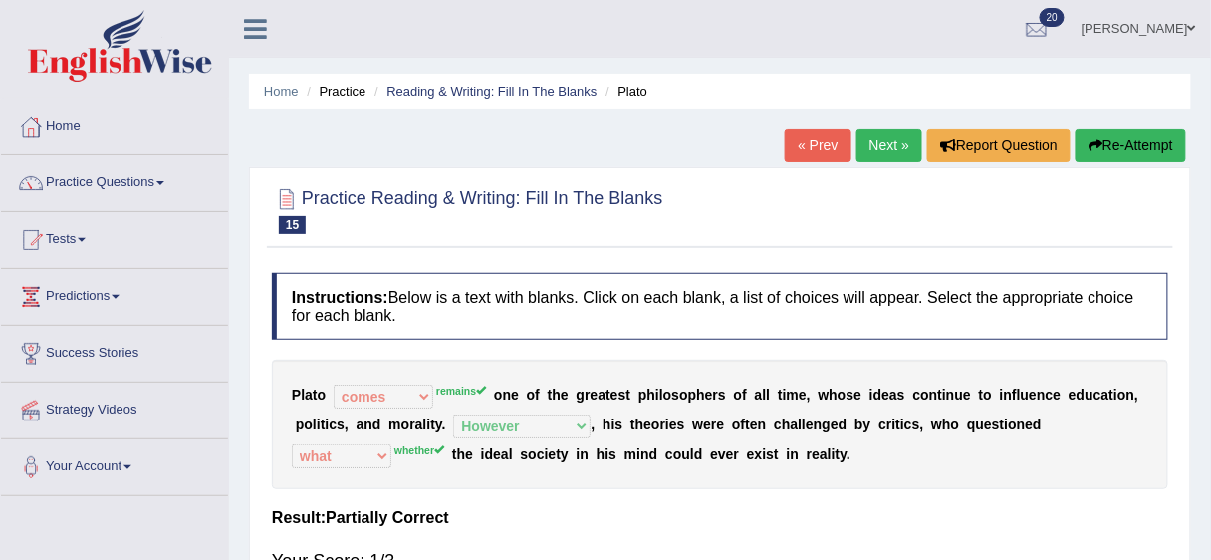
click at [876, 137] on link "Next »" at bounding box center [889, 145] width 66 height 34
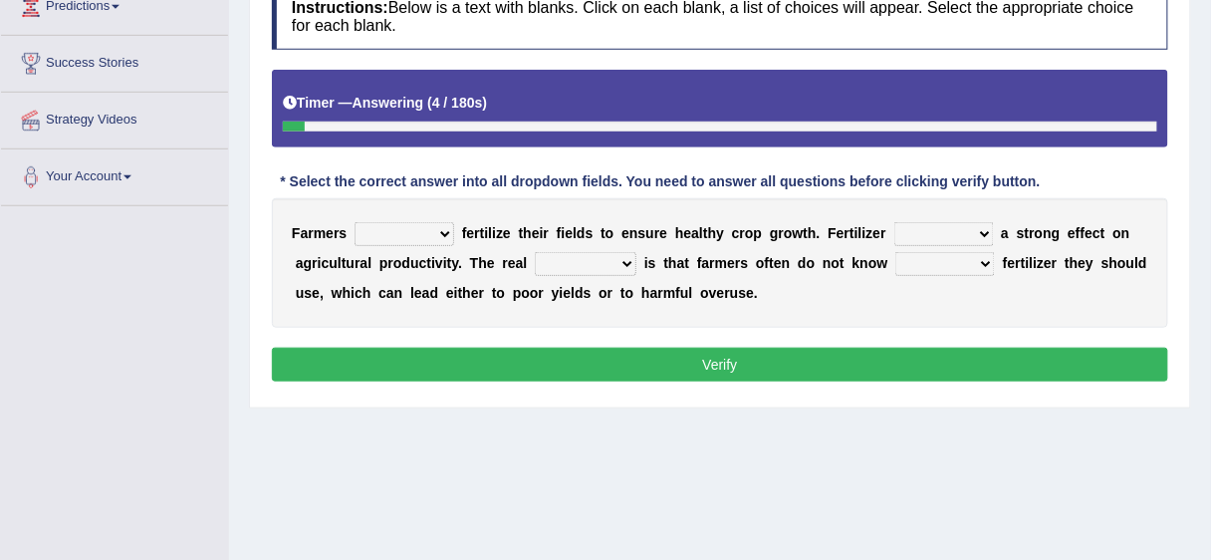
scroll to position [291, 0]
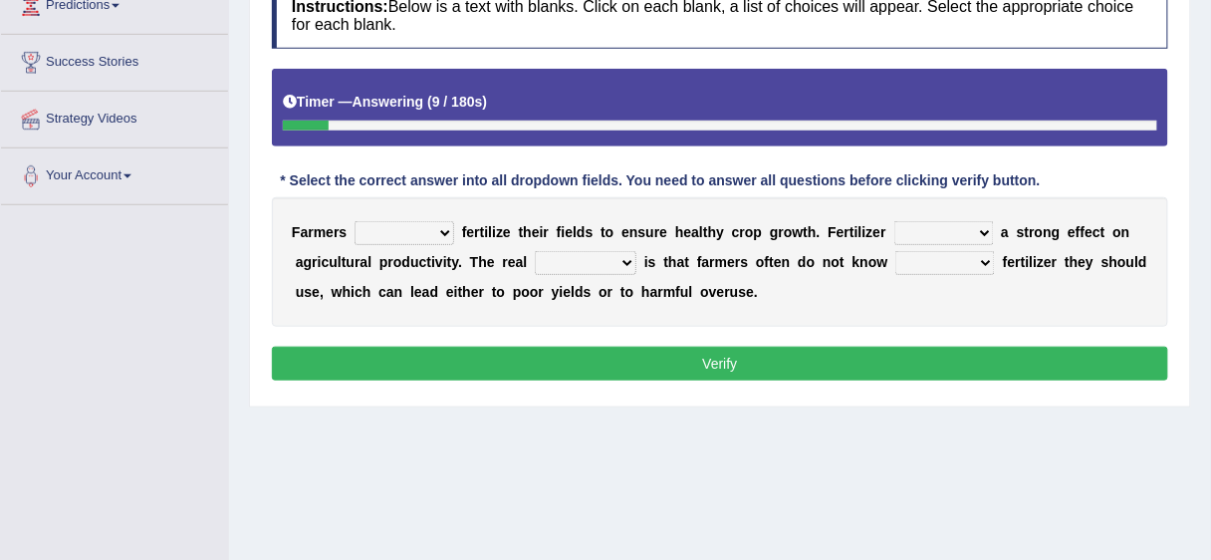
click at [452, 230] on select "must should need can" at bounding box center [405, 233] width 100 height 24
select select "can"
click at [355, 221] on select "must should need can" at bounding box center [405, 233] width 100 height 24
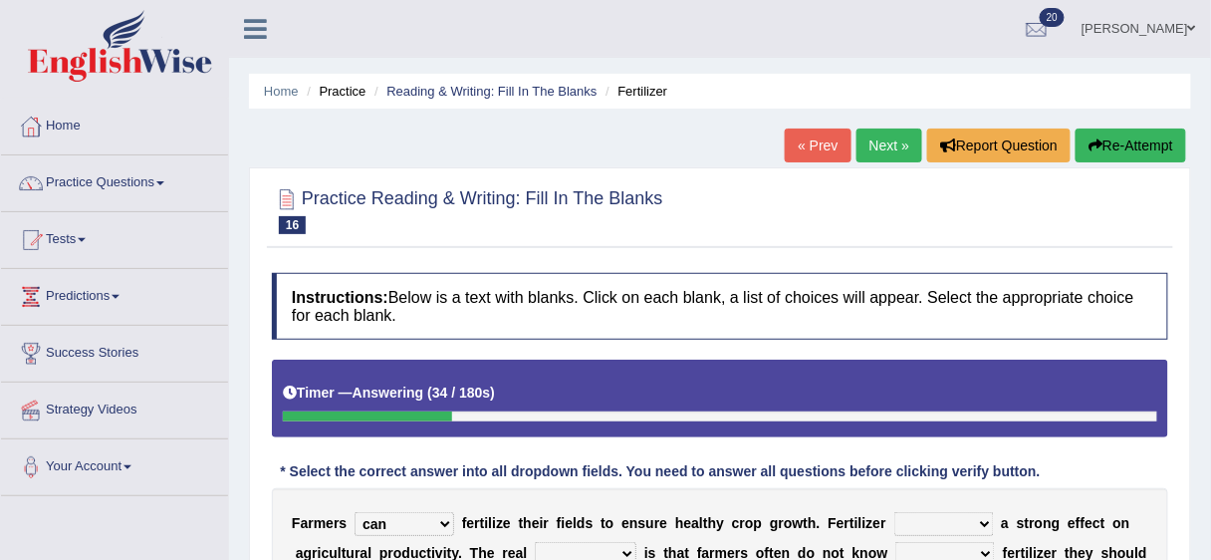
scroll to position [212, 0]
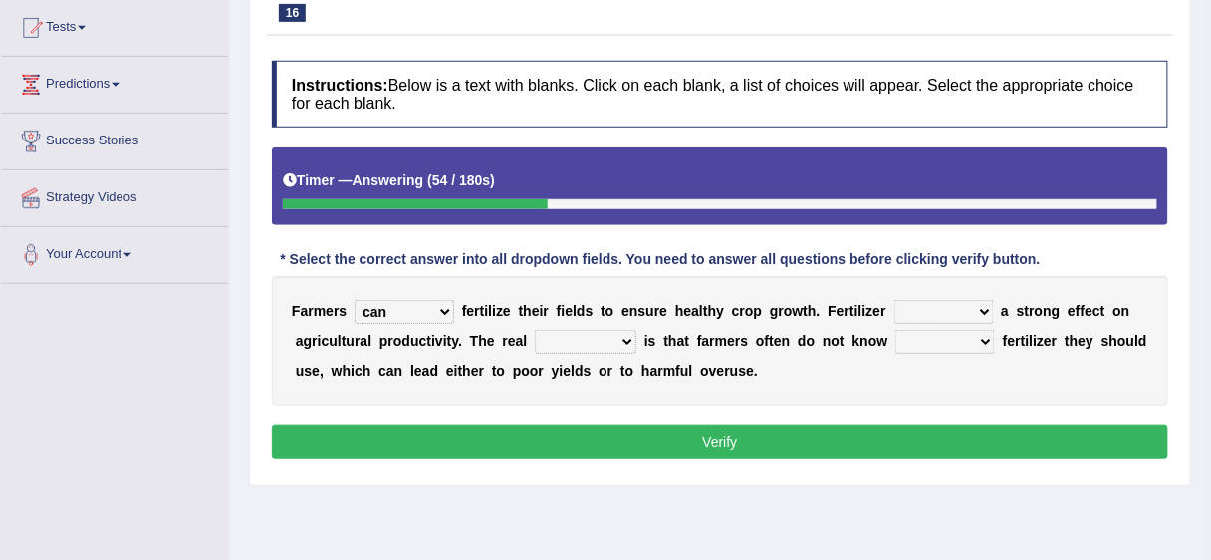
click at [983, 308] on select "has had have having" at bounding box center [944, 312] width 100 height 24
select select "have"
click at [894, 300] on select "has had have having" at bounding box center [944, 312] width 100 height 24
click at [627, 342] on select "problem question conclusion answer" at bounding box center [586, 342] width 102 height 24
select select "problem"
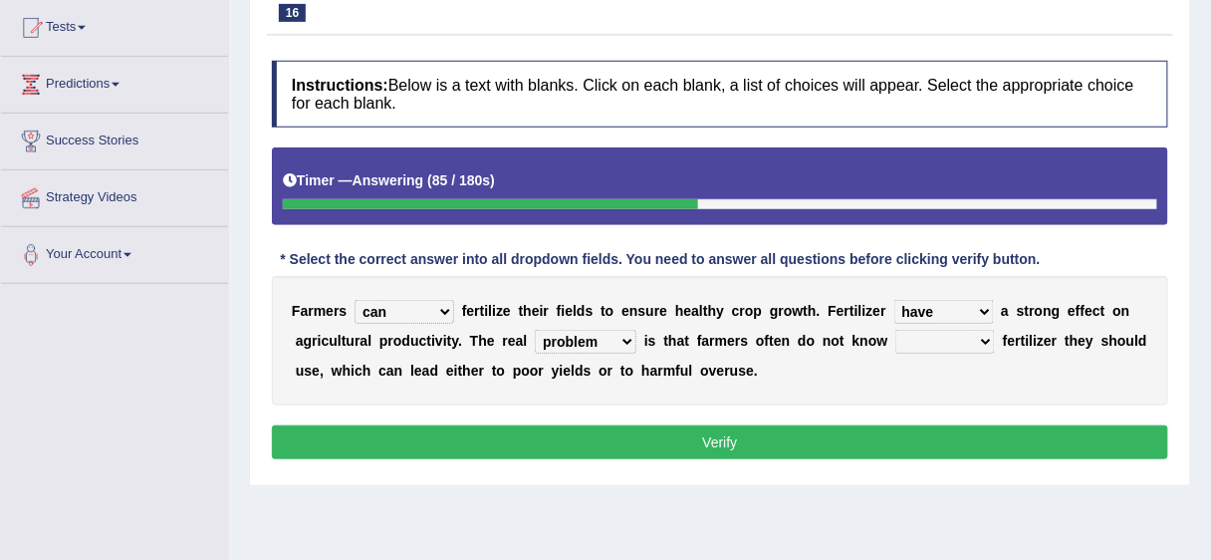
click at [535, 330] on select "problem question conclusion answer" at bounding box center [586, 342] width 102 height 24
click at [982, 341] on select "how much how many however so much" at bounding box center [945, 342] width 100 height 24
select select "how much"
click at [895, 330] on select "how much how many however so much" at bounding box center [945, 342] width 100 height 24
click at [444, 312] on select "must should need can" at bounding box center [405, 312] width 100 height 24
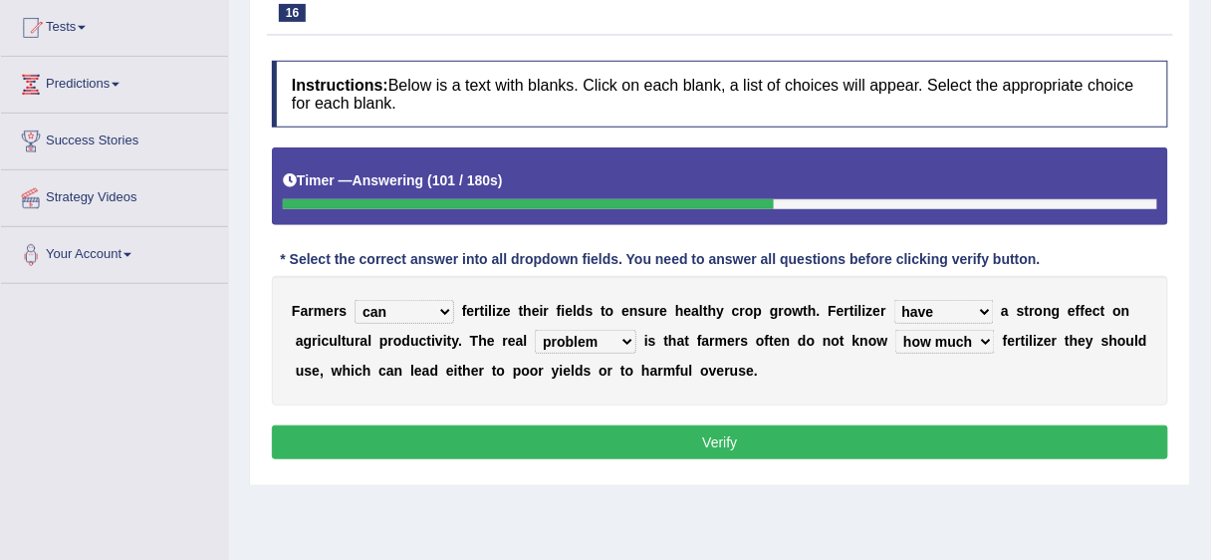
select select "should"
click at [355, 300] on select "must should need can" at bounding box center [405, 312] width 100 height 24
click at [591, 443] on button "Verify" at bounding box center [720, 442] width 896 height 34
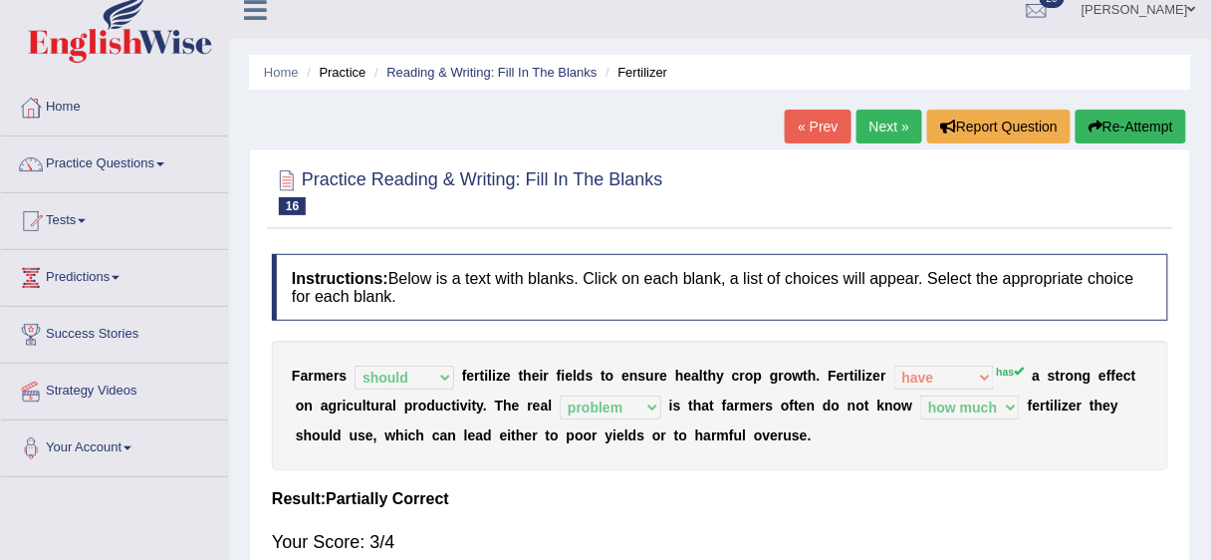
scroll to position [0, 0]
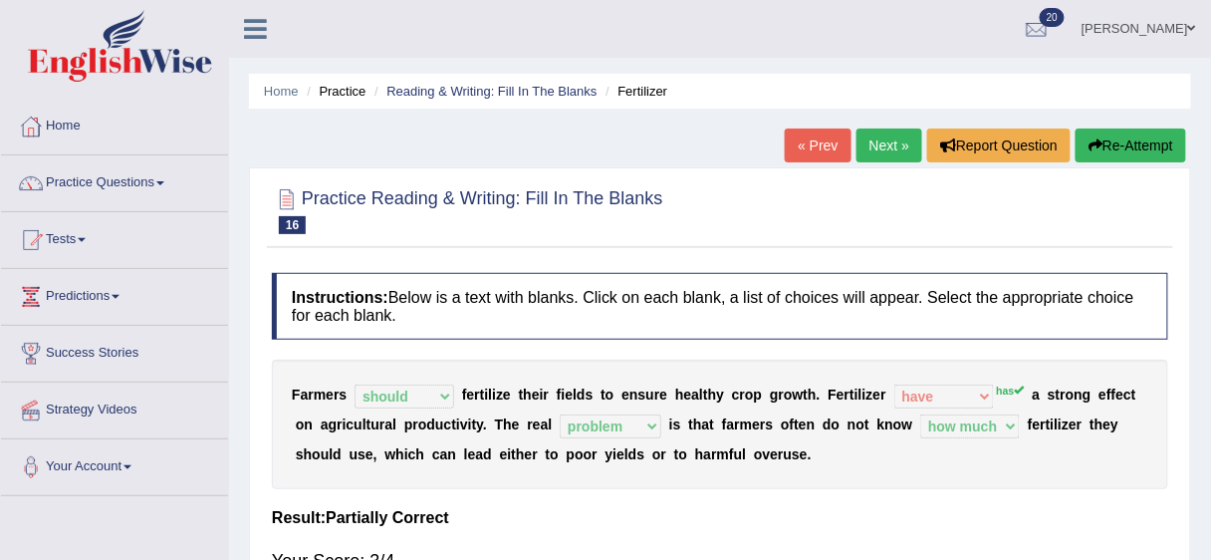
click at [891, 136] on link "Next »" at bounding box center [889, 145] width 66 height 34
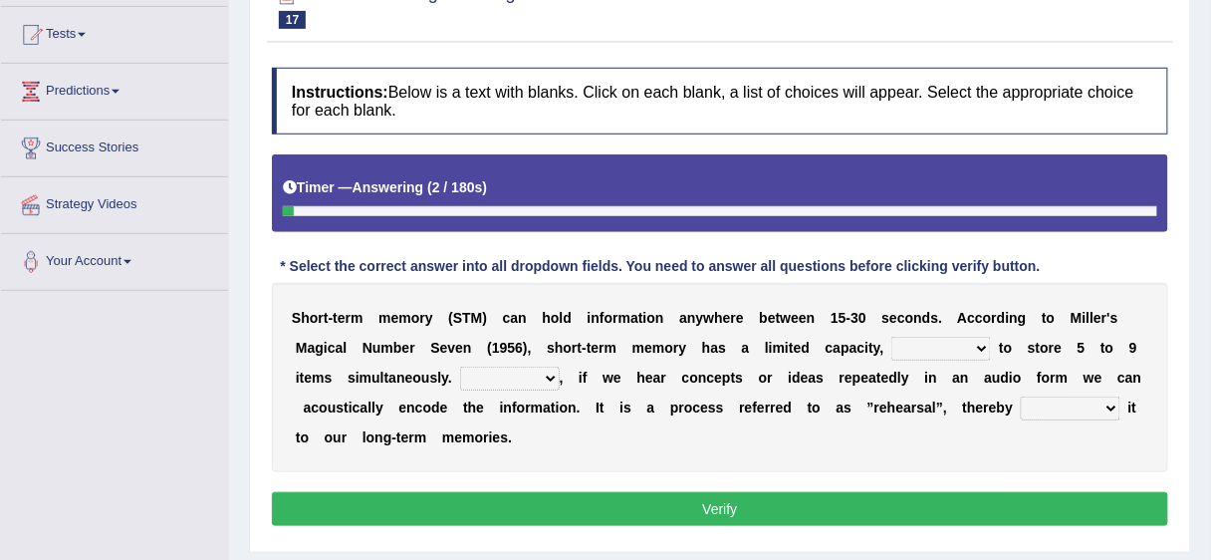
scroll to position [208, 0]
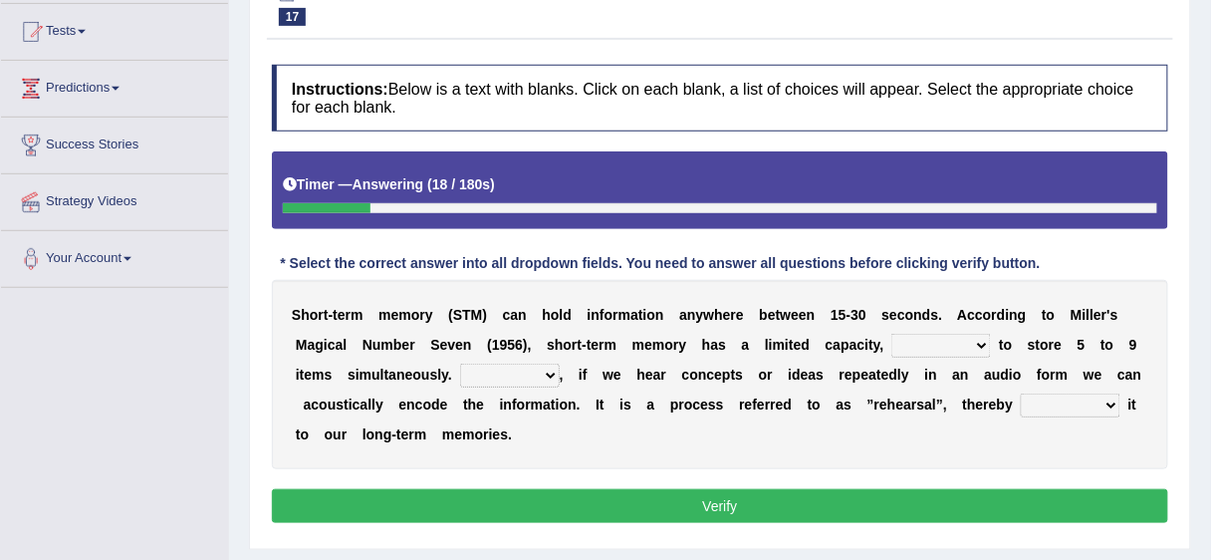
click at [984, 344] on select "being able is able be able unable" at bounding box center [941, 346] width 100 height 24
click at [891, 334] on select "being able is able be able unable" at bounding box center [941, 346] width 100 height 24
select select "being able"
click at [973, 345] on select "being able is able be able unable" at bounding box center [941, 346] width 100 height 24
click at [891, 334] on select "being able is able be able unable" at bounding box center [941, 346] width 100 height 24
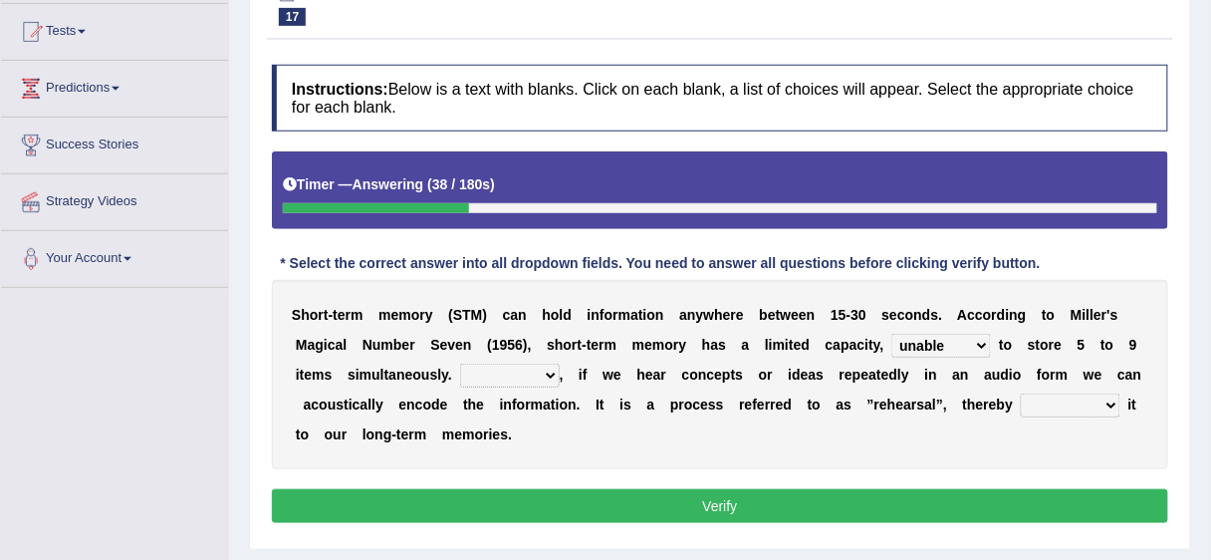
click at [983, 347] on select "being able is able be able unable" at bounding box center [941, 346] width 100 height 24
select select "is able"
click at [891, 334] on select "being able is able be able unable" at bounding box center [941, 346] width 100 height 24
click at [545, 368] on select "However So Moreover Therefore" at bounding box center [510, 375] width 100 height 24
click at [460, 363] on select "However So Moreover Therefore" at bounding box center [510, 375] width 100 height 24
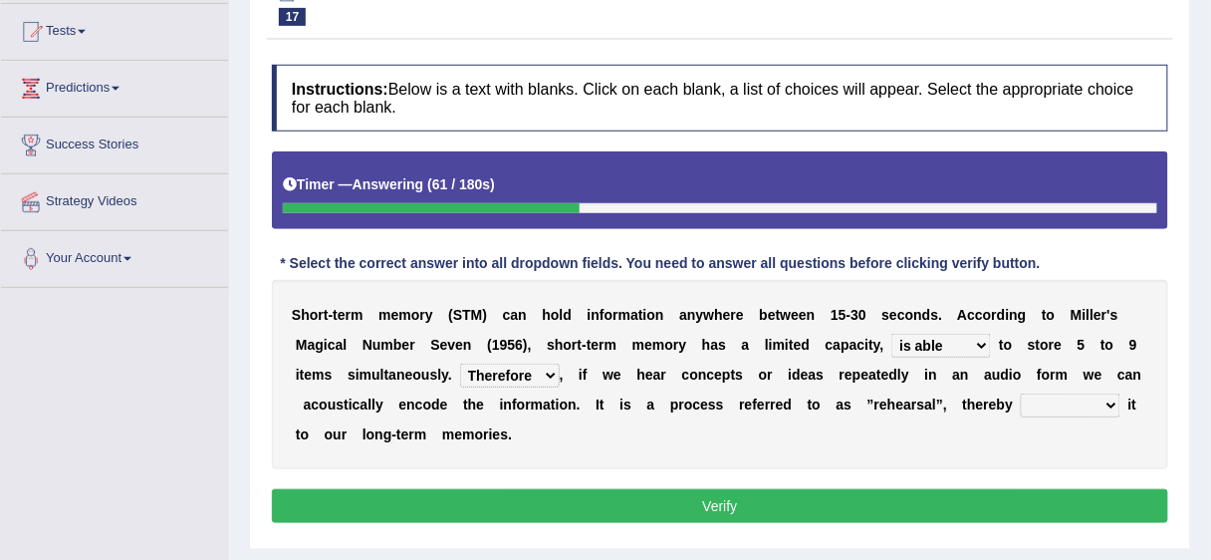
select select "Moreover"
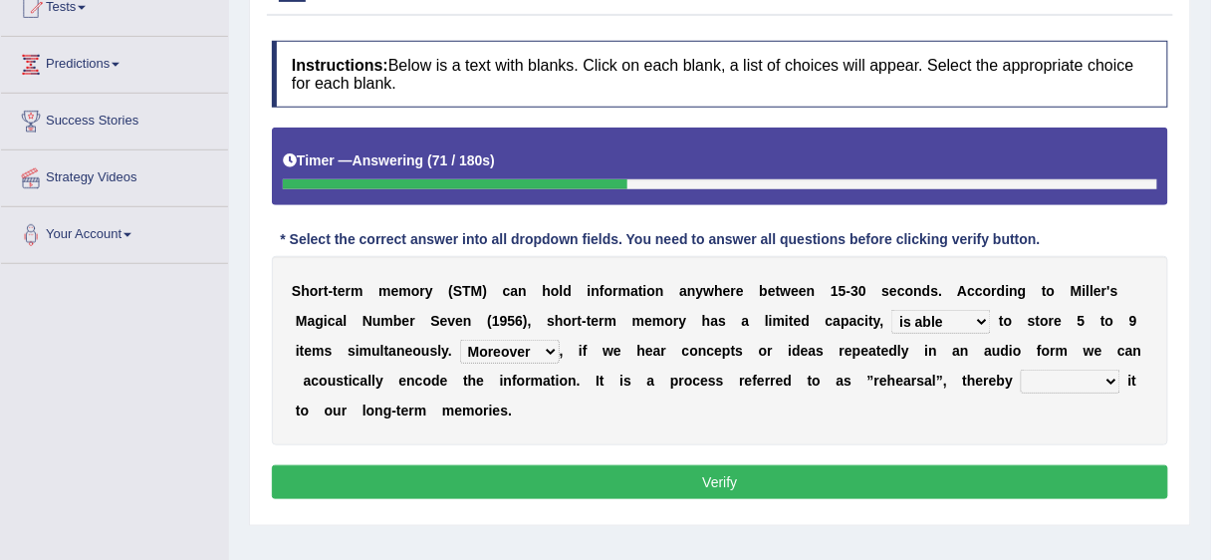
click at [1110, 404] on div "S h o r t - t e r m m e m o r y ( S T M ) c a n h o l d i n f o r m a t i o n a…" at bounding box center [720, 350] width 896 height 189
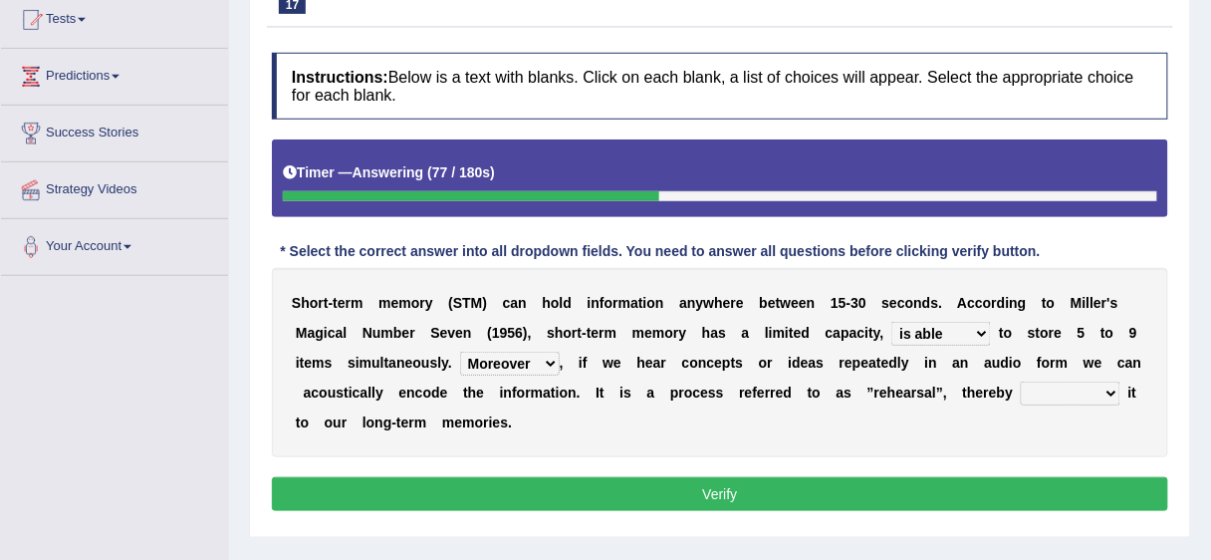
scroll to position [217, 0]
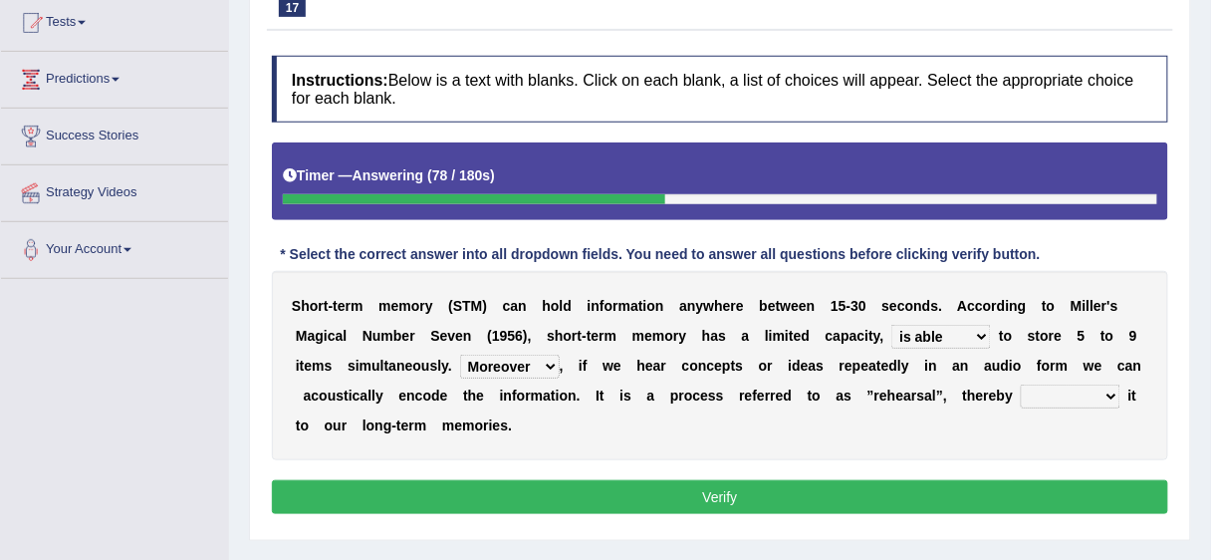
click at [1105, 389] on select "commit commits commiting commited" at bounding box center [1071, 396] width 100 height 24
select select "commiting"
click at [1021, 384] on select "commit commits commiting commited" at bounding box center [1071, 396] width 100 height 24
click at [744, 480] on button "Verify" at bounding box center [720, 497] width 896 height 34
